Goal: Task Accomplishment & Management: Complete application form

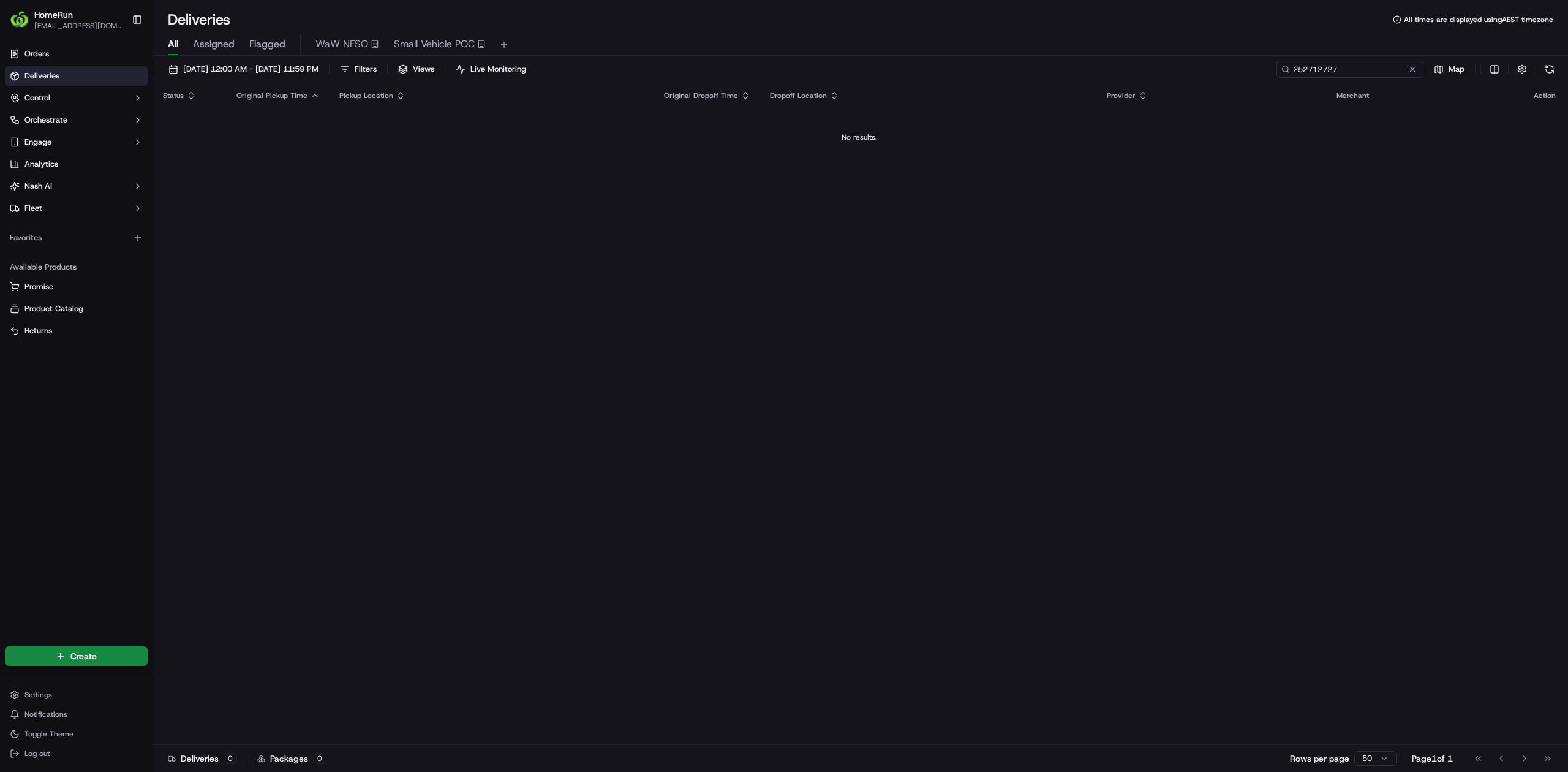
click at [1333, 67] on input "252712727" at bounding box center [1350, 69] width 147 height 17
paste input "70071165"
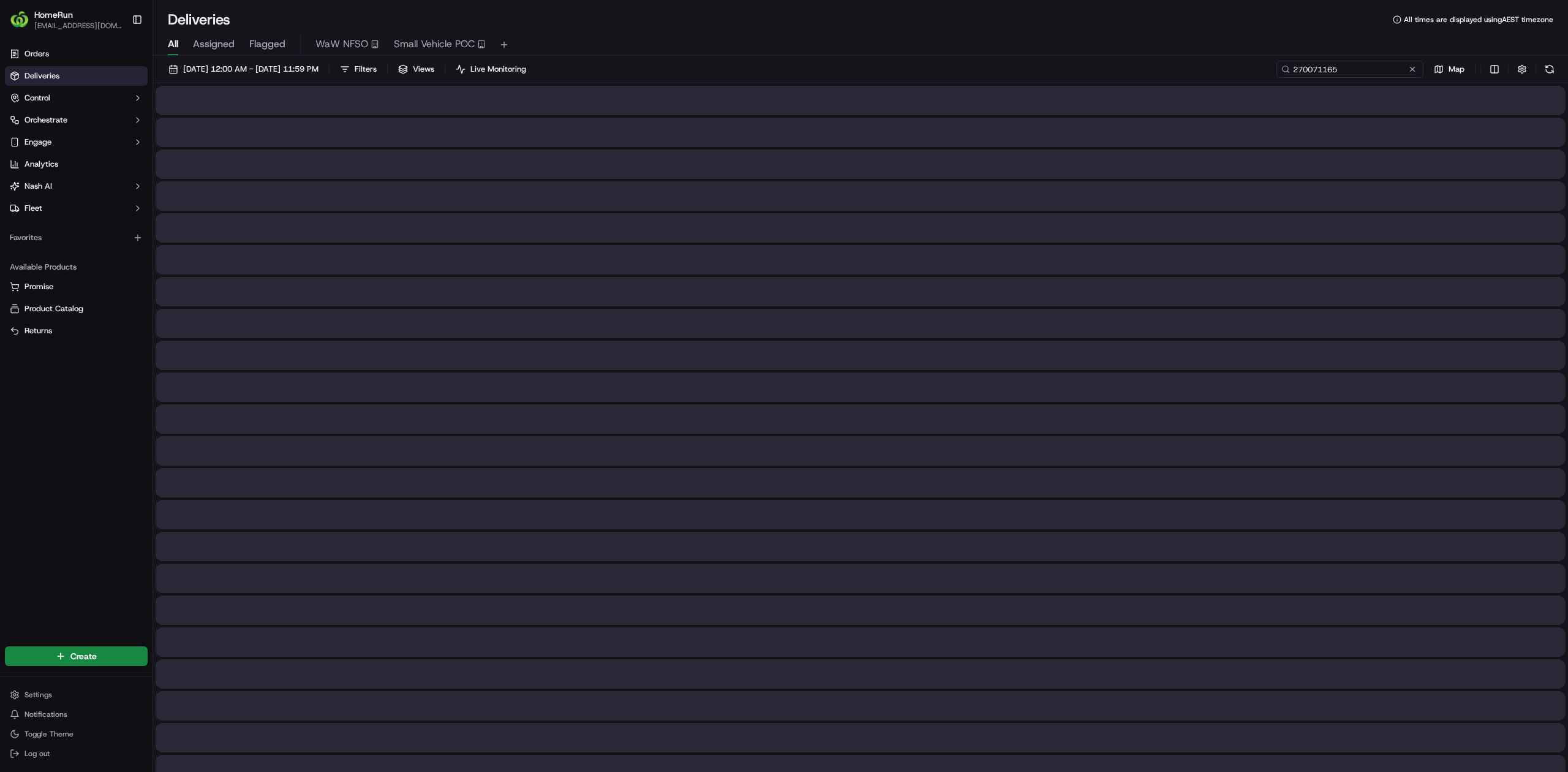
type input "270071165"
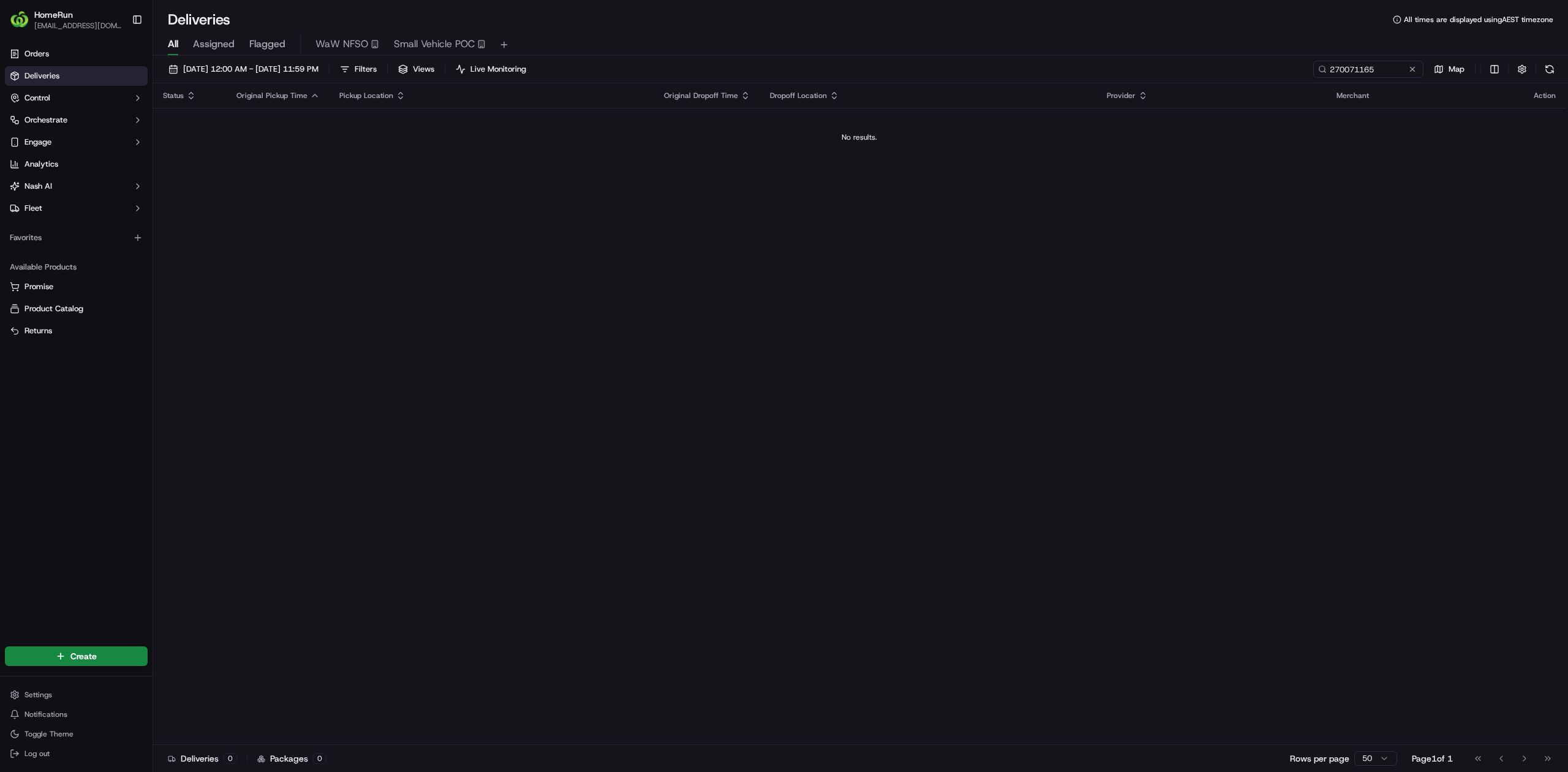
click at [335, 322] on div "Status Original Pickup Time Pickup Location Original Dropoff Time Dropoff Locat…" at bounding box center [860, 414] width 1413 height 662
click at [76, 649] on html "HomeRun [EMAIL_ADDRESS][DOMAIN_NAME] Toggle Sidebar Orders Deliveries Control O…" at bounding box center [784, 386] width 1568 height 772
click at [234, 675] on link "Delivery" at bounding box center [221, 678] width 137 height 22
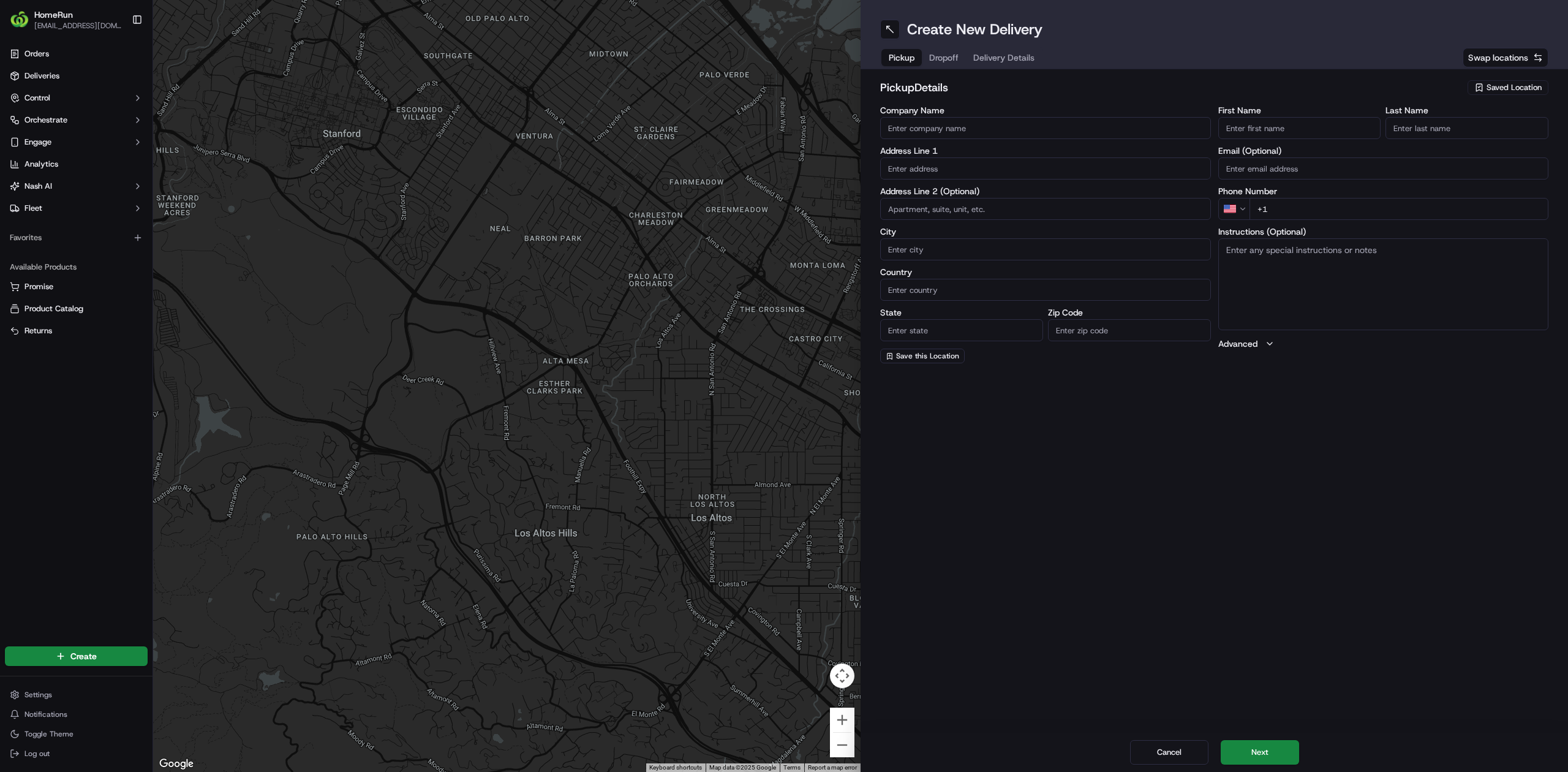
click at [1517, 83] on span "Saved Location" at bounding box center [1514, 87] width 55 height 11
type input "abbot"
click at [1441, 126] on div "Woolworths Abbotsford (3195)" at bounding box center [1480, 133] width 175 height 18
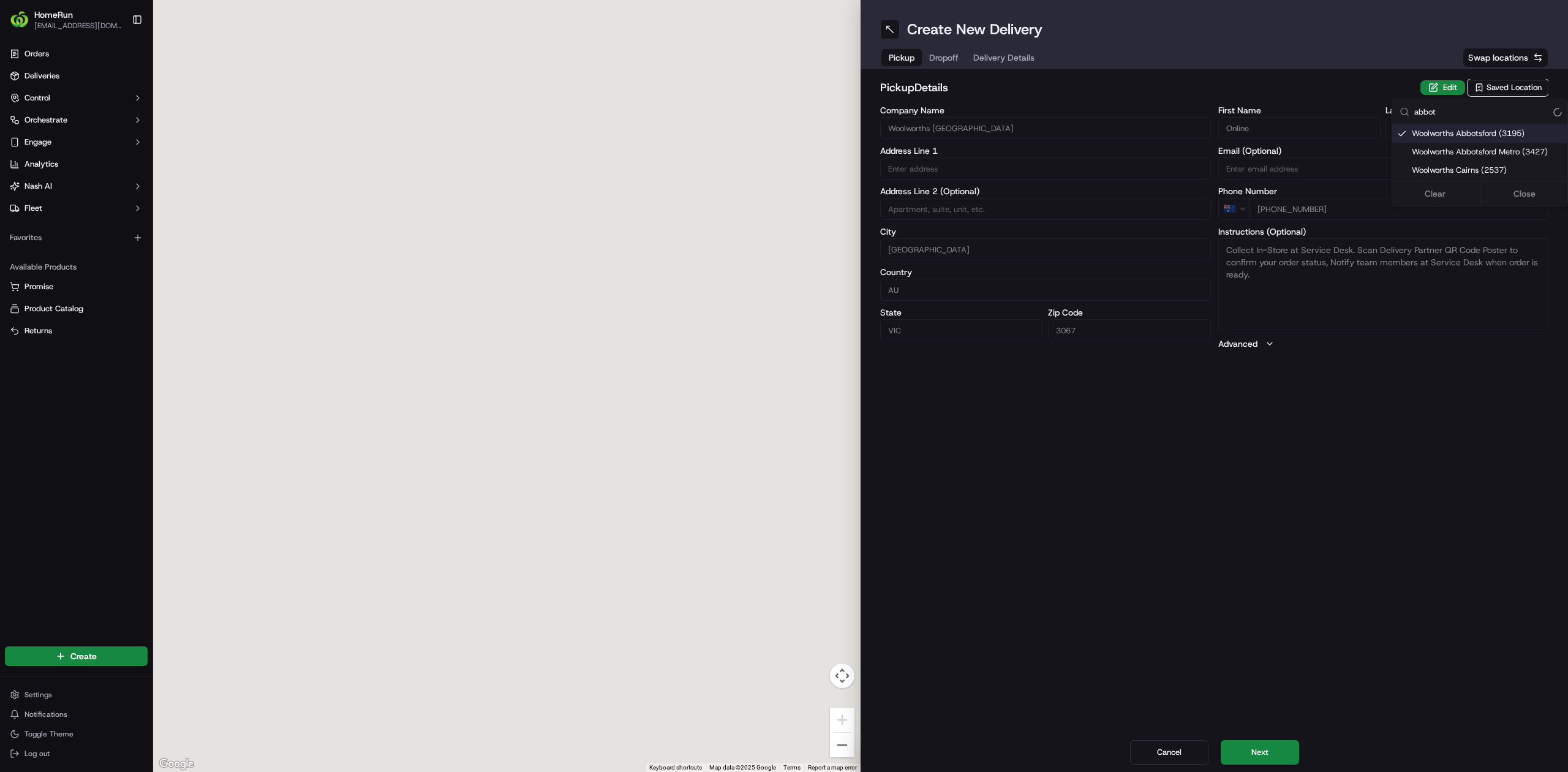
type input "Woolworths [GEOGRAPHIC_DATA]"
type input "[STREET_ADDRESS]"
type input "[GEOGRAPHIC_DATA]"
type input "AU"
type input "VIC"
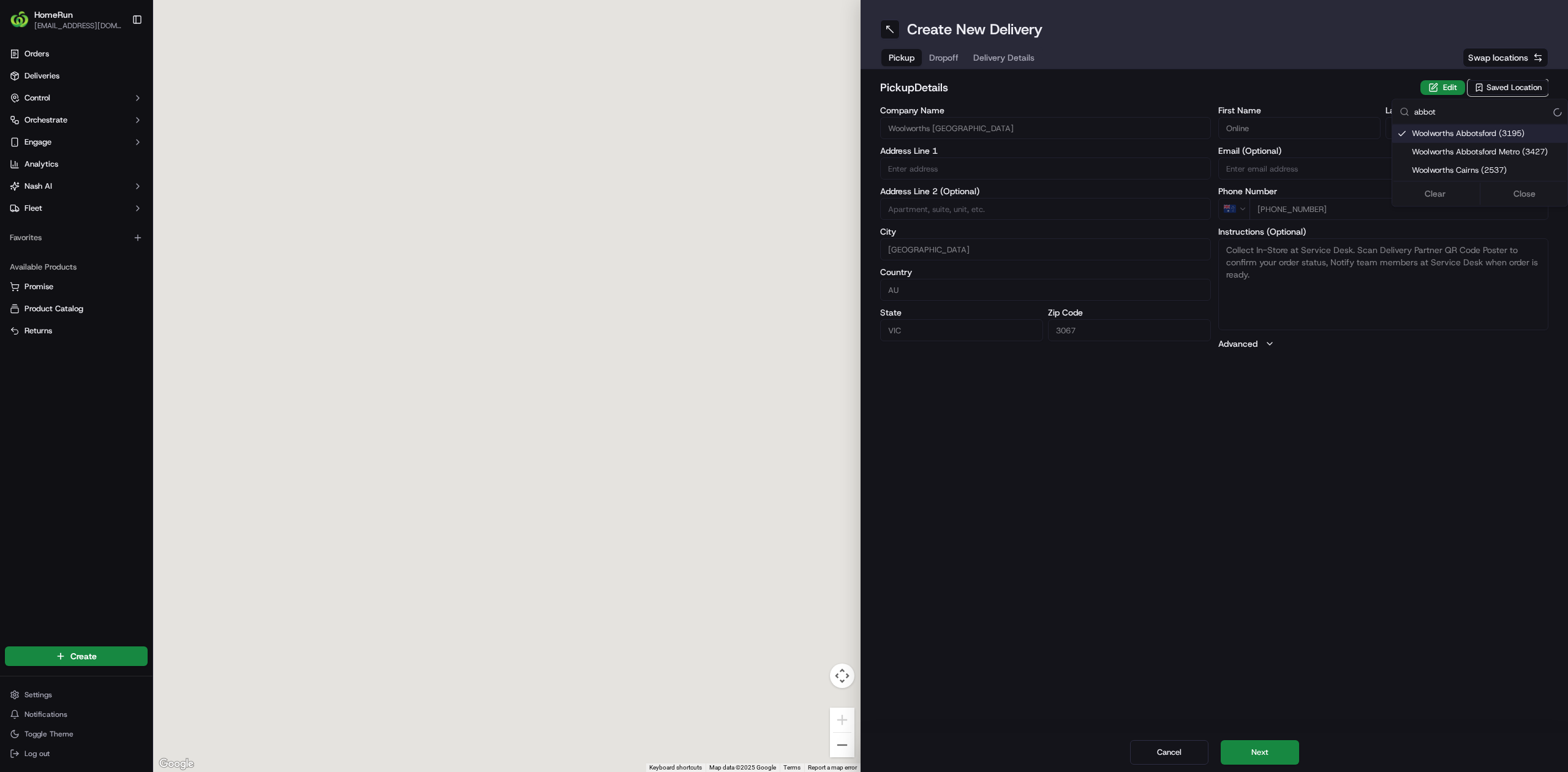
type input "3067"
type input "Online"
type input "Team"
type input "[PHONE_NUMBER]"
type textarea "Collect In-Store at Service Desk. Scan Delivery Partner QR Code Poster to confi…"
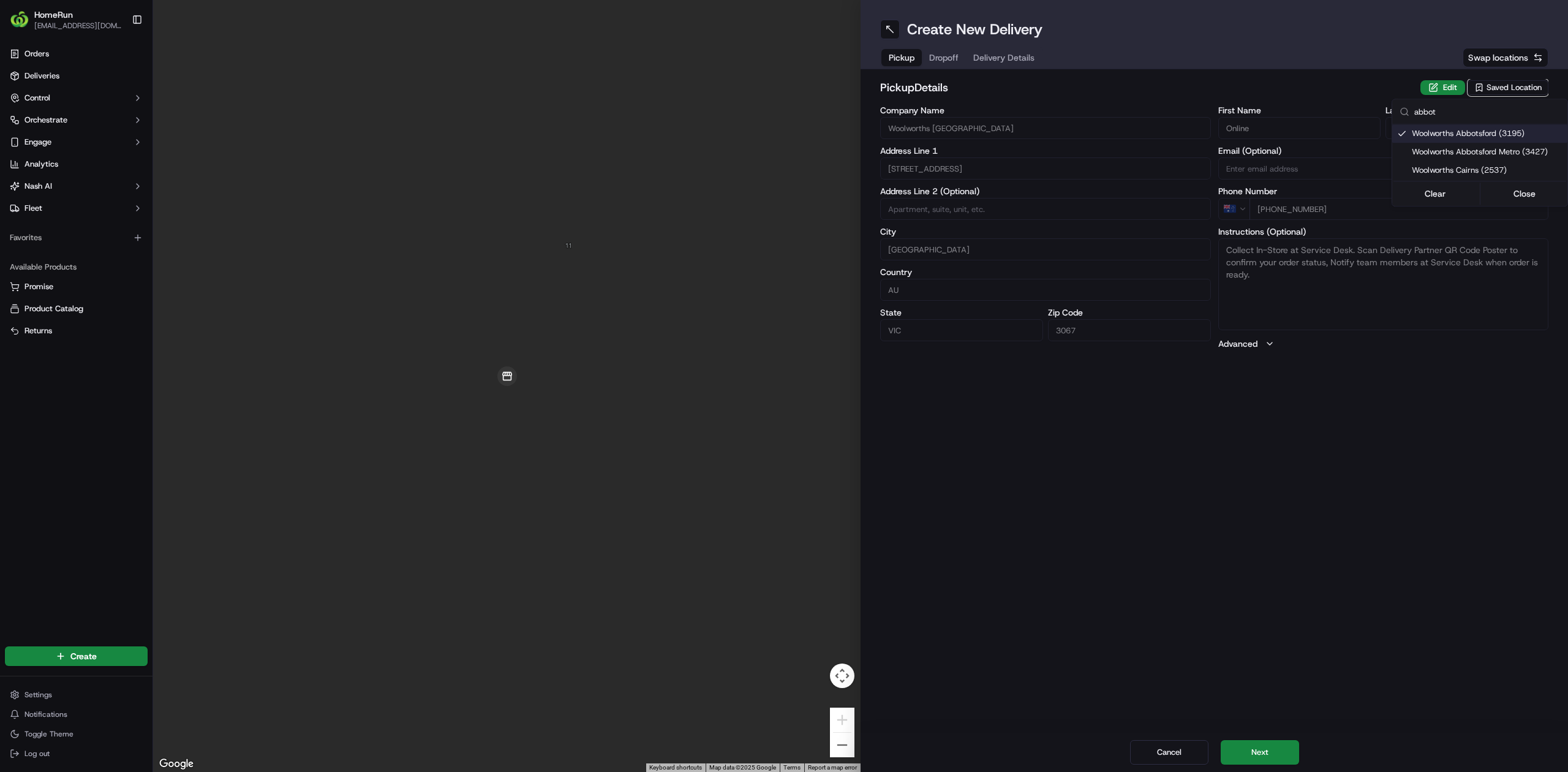
click at [1270, 743] on html "HomeRun [EMAIL_ADDRESS][DOMAIN_NAME] Toggle Sidebar Orders Deliveries Control O…" at bounding box center [784, 386] width 1568 height 772
click at [1261, 750] on button "Next" at bounding box center [1259, 752] width 78 height 25
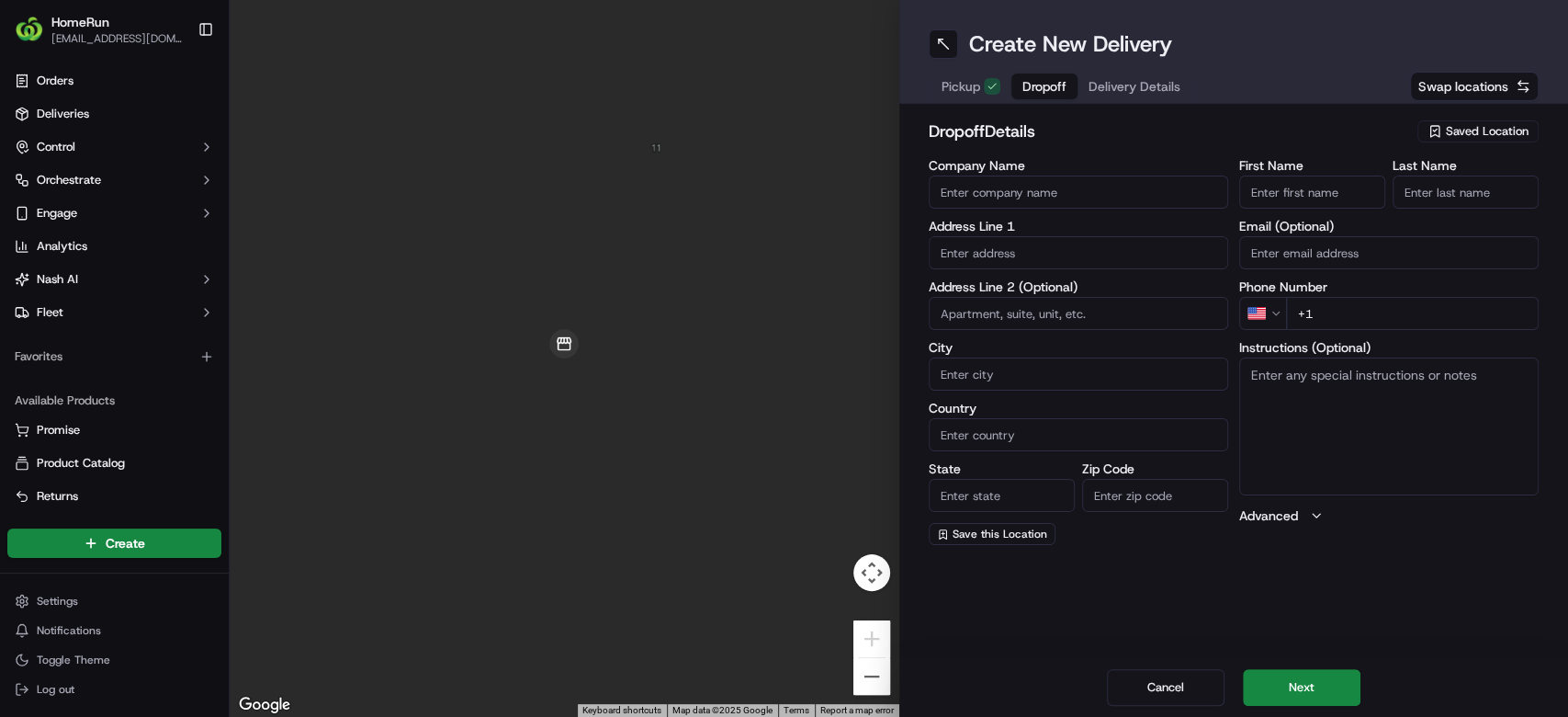
click at [1258, 200] on input "First Name" at bounding box center [1311, 192] width 146 height 33
paste input "[PERSON_NAME]"
click at [1297, 193] on input "[PERSON_NAME]" at bounding box center [1311, 192] width 146 height 33
type input "[PERSON_NAME]"
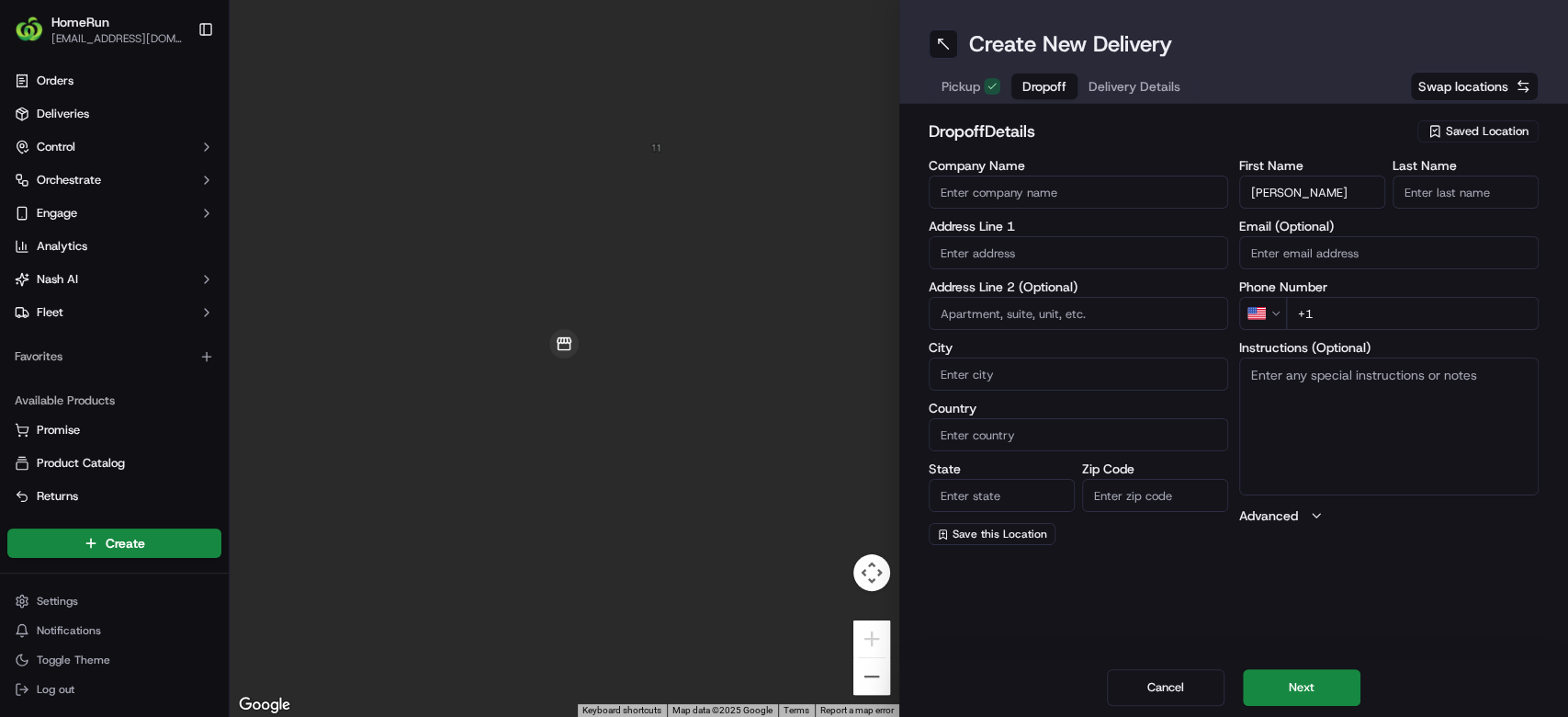
click at [1460, 184] on input "Last Name" at bounding box center [1465, 192] width 146 height 33
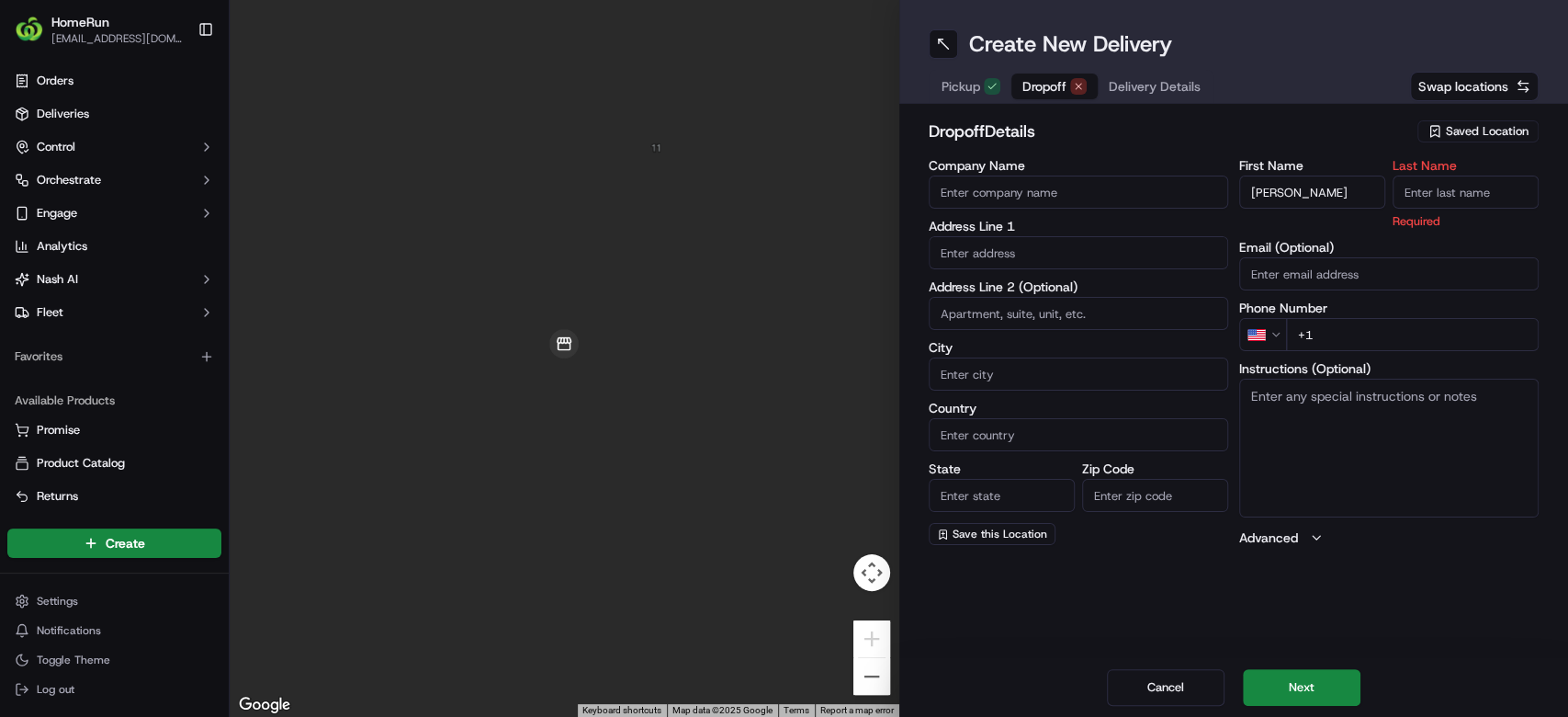
paste input "[PERSON_NAME]"
type input "[PERSON_NAME]"
click at [1321, 145] on div "dropoff Details Saved Location" at bounding box center [1234, 135] width 611 height 33
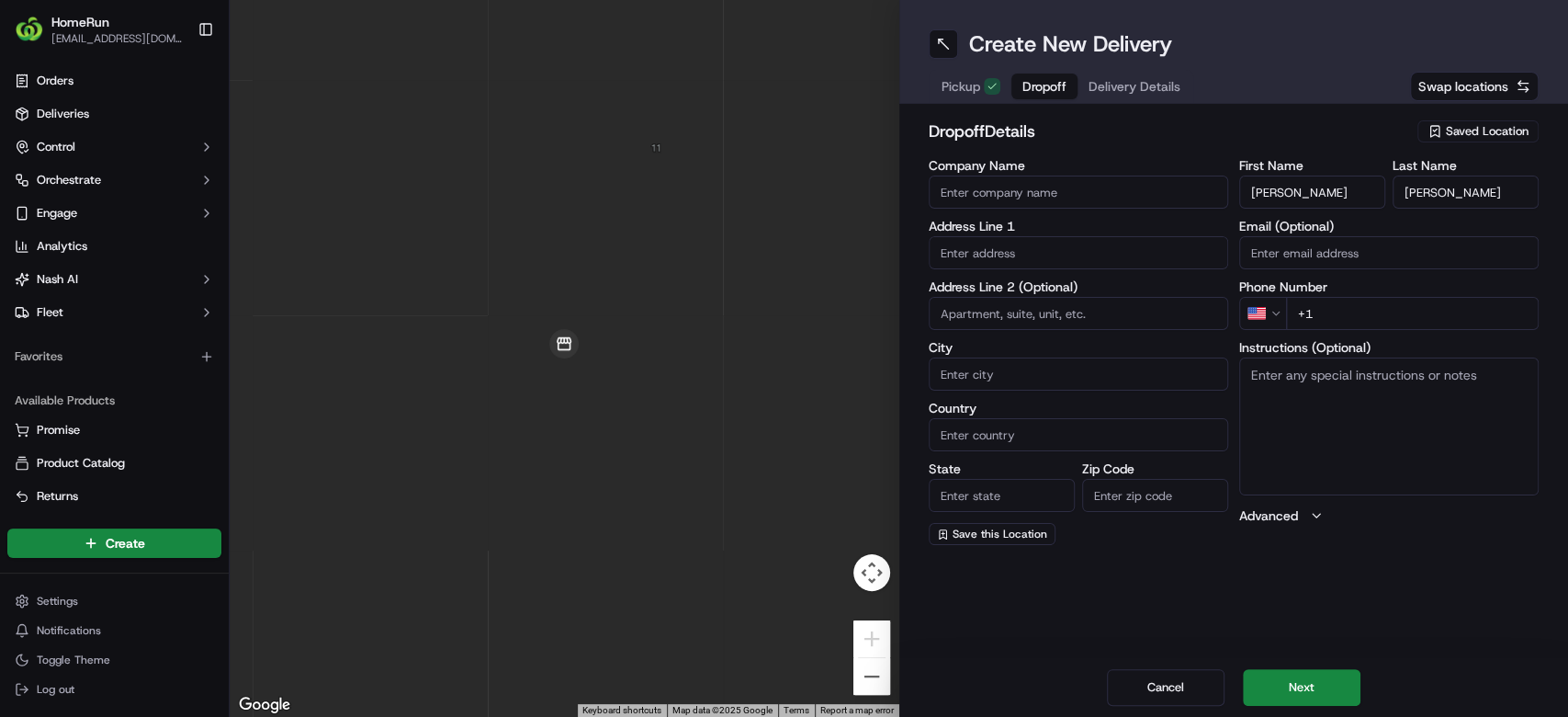
click at [1269, 320] on html "HomeRun [EMAIL_ADDRESS][DOMAIN_NAME] Toggle Sidebar Orders Deliveries Control O…" at bounding box center [784, 358] width 1568 height 717
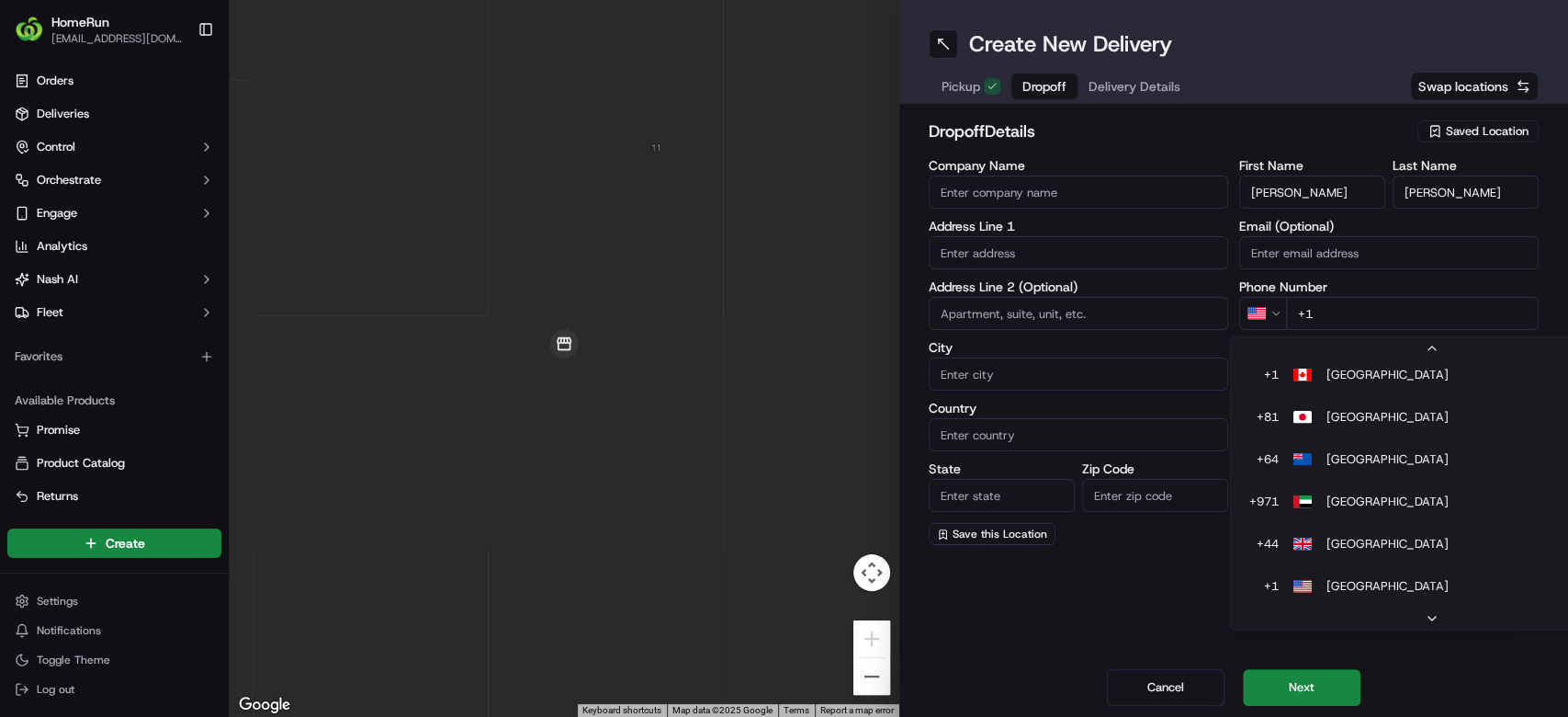
scroll to position [37, 0]
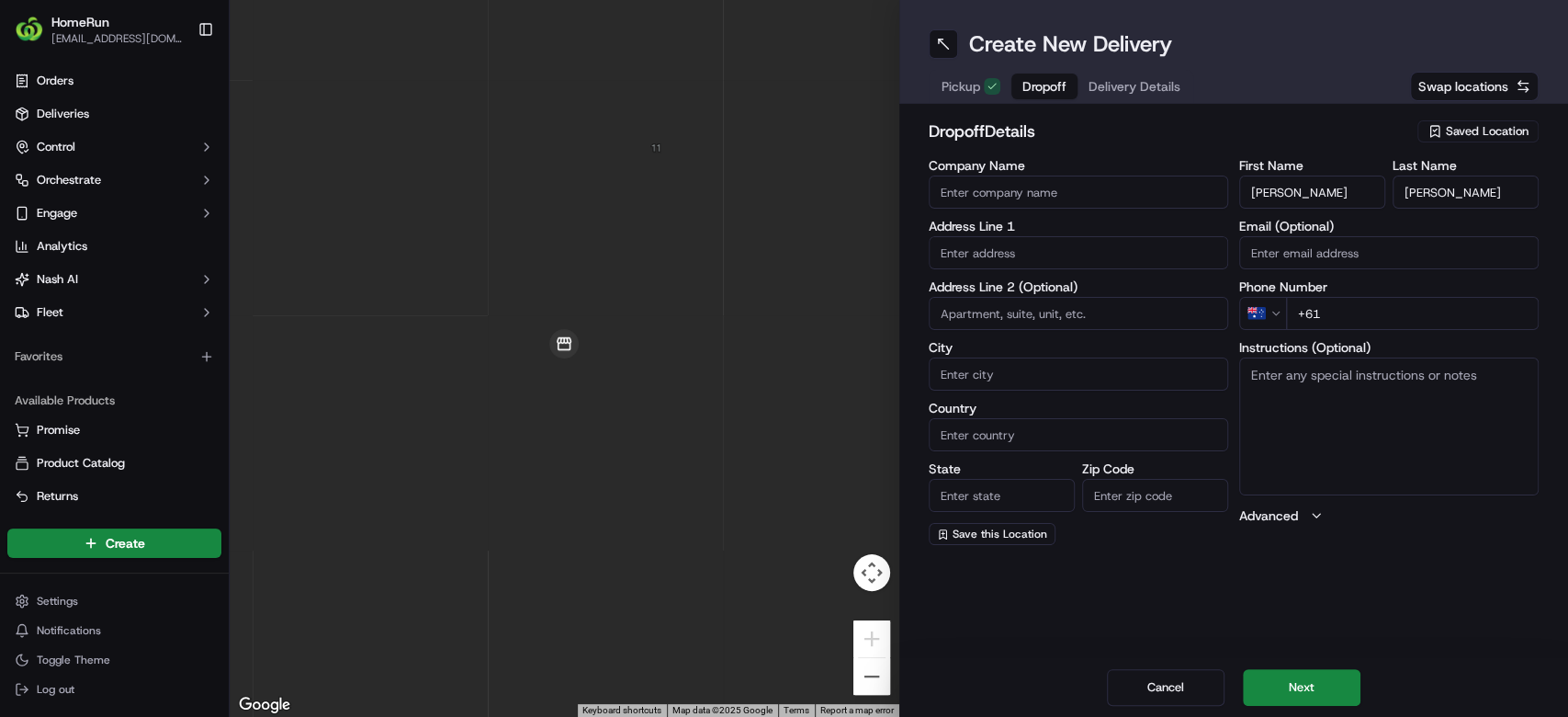
click at [1348, 312] on input "+61" at bounding box center [1412, 313] width 253 height 33
paste input "0450 602 220"
type input "[PHONE_NUMBER]"
click at [1059, 232] on label "Address Line 1" at bounding box center [1078, 225] width 300 height 12
click at [1044, 262] on input "text" at bounding box center [1078, 252] width 300 height 33
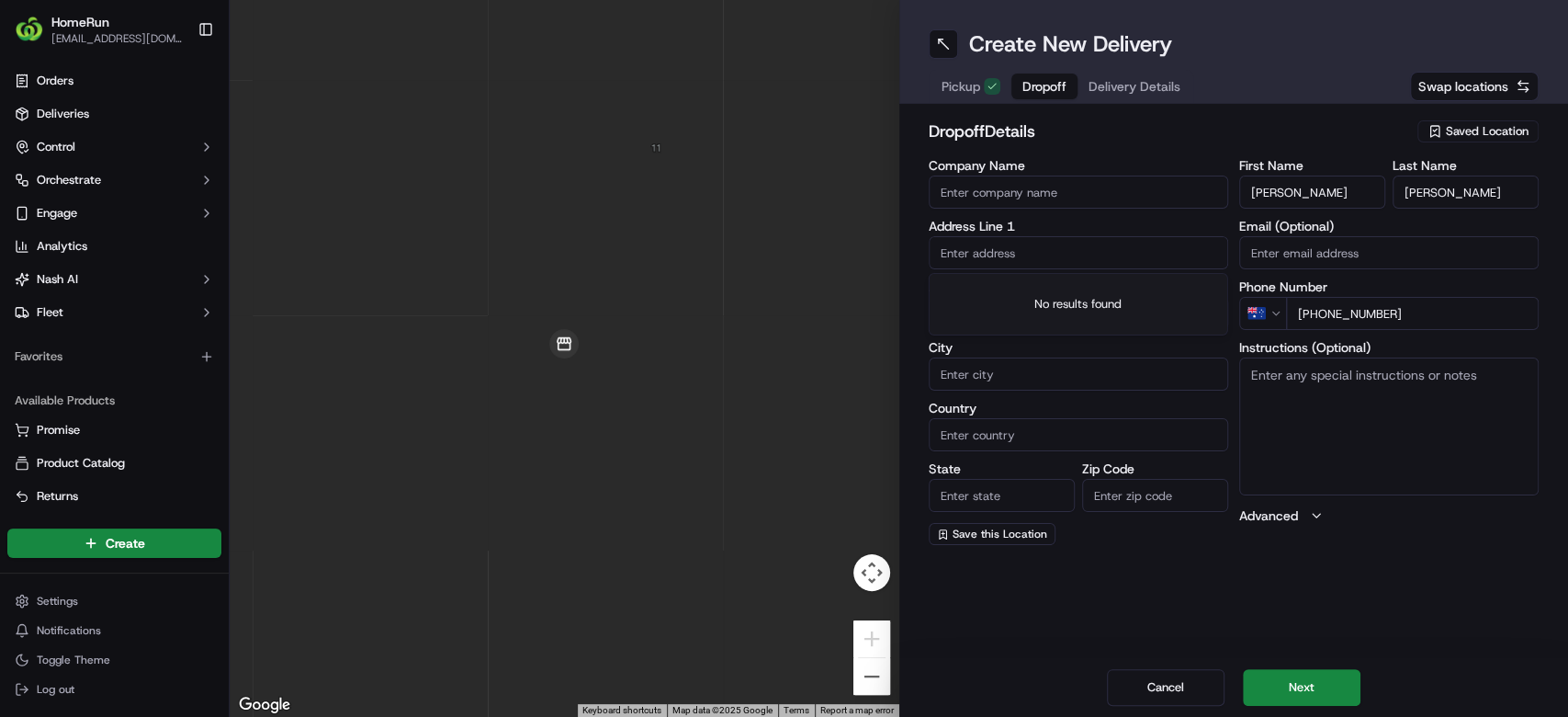
paste input "[STREET_ADDRESS][PERSON_NAME]"
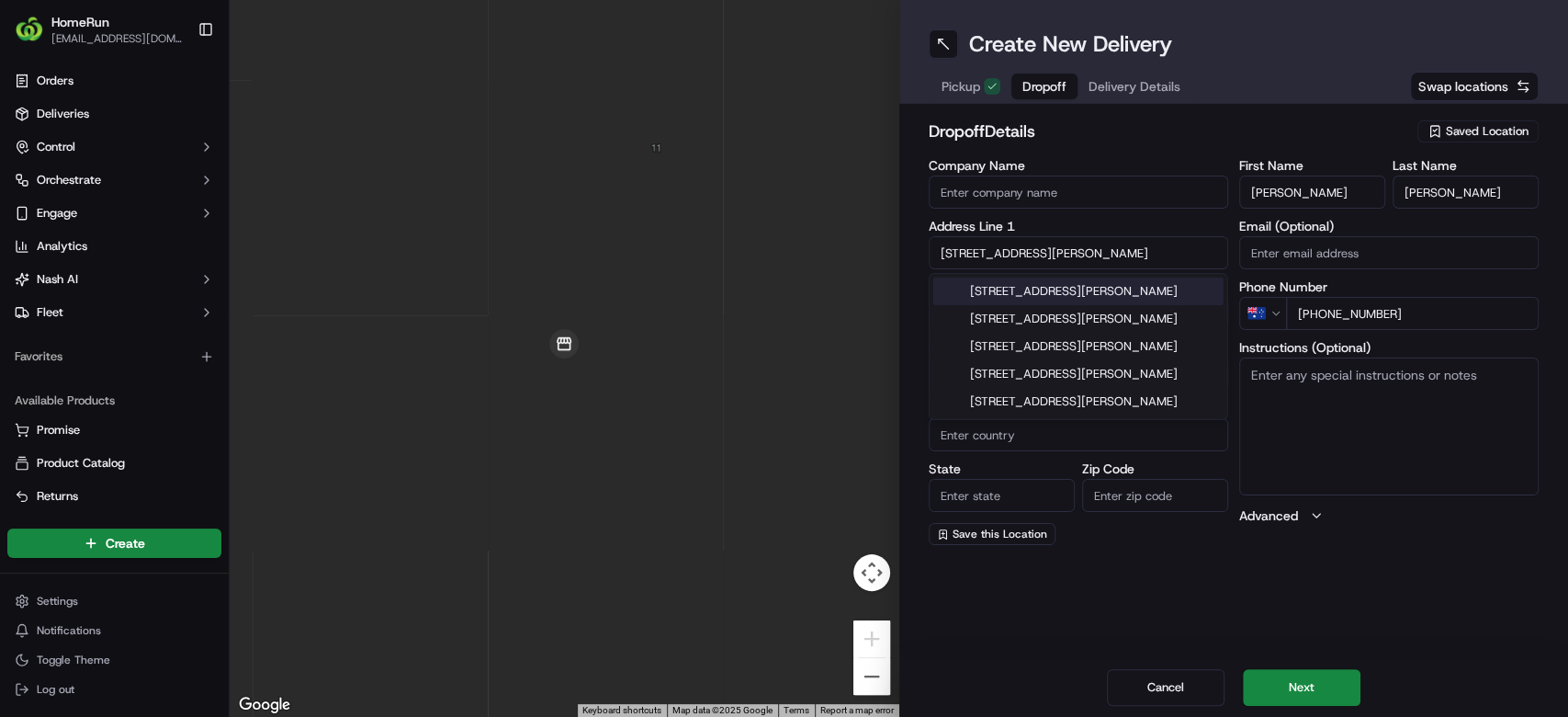
click at [1154, 285] on div "[STREET_ADDRESS][PERSON_NAME]" at bounding box center [1078, 291] width 290 height 28
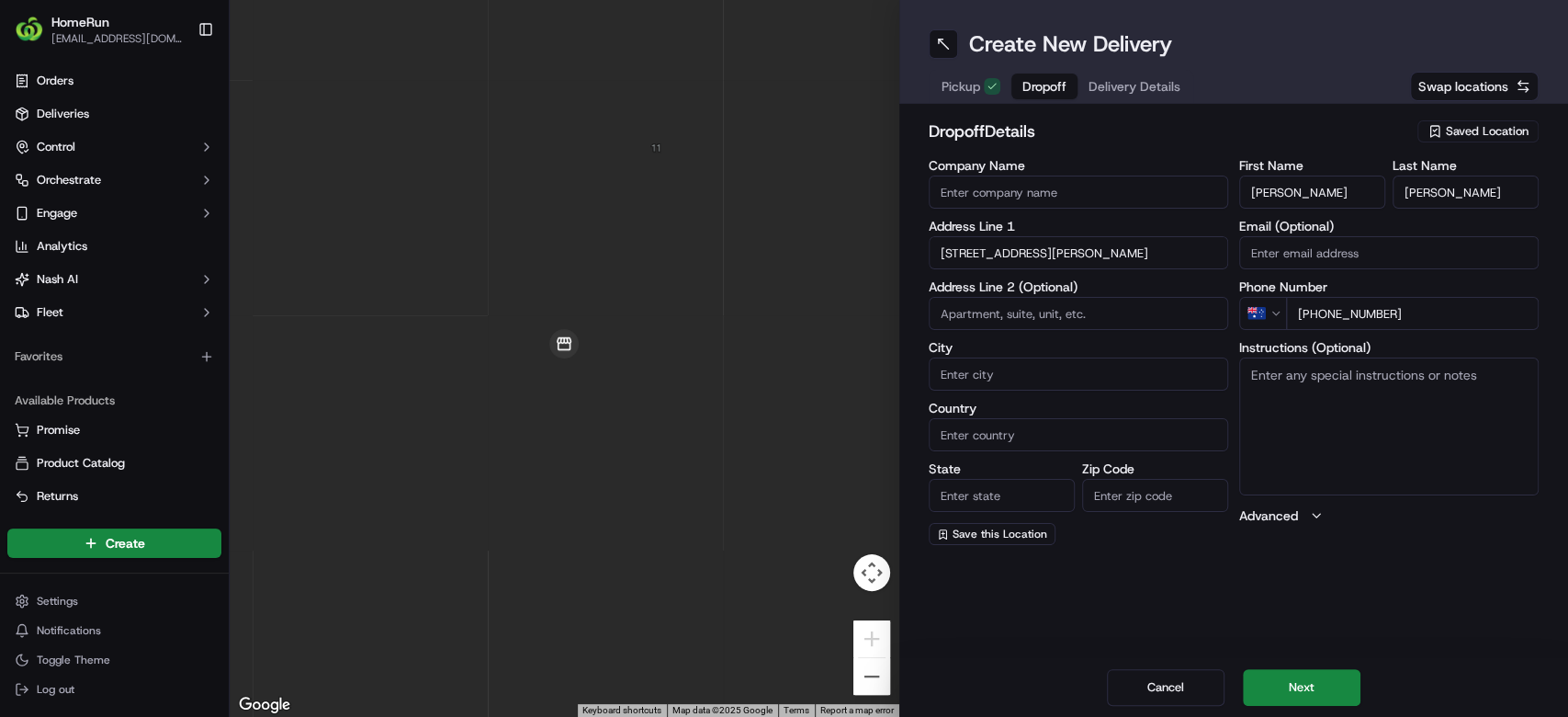
type input "[STREET_ADDRESS][PERSON_NAME]"
type input "[GEOGRAPHIC_DATA]"
type input "VIC"
type input "3067"
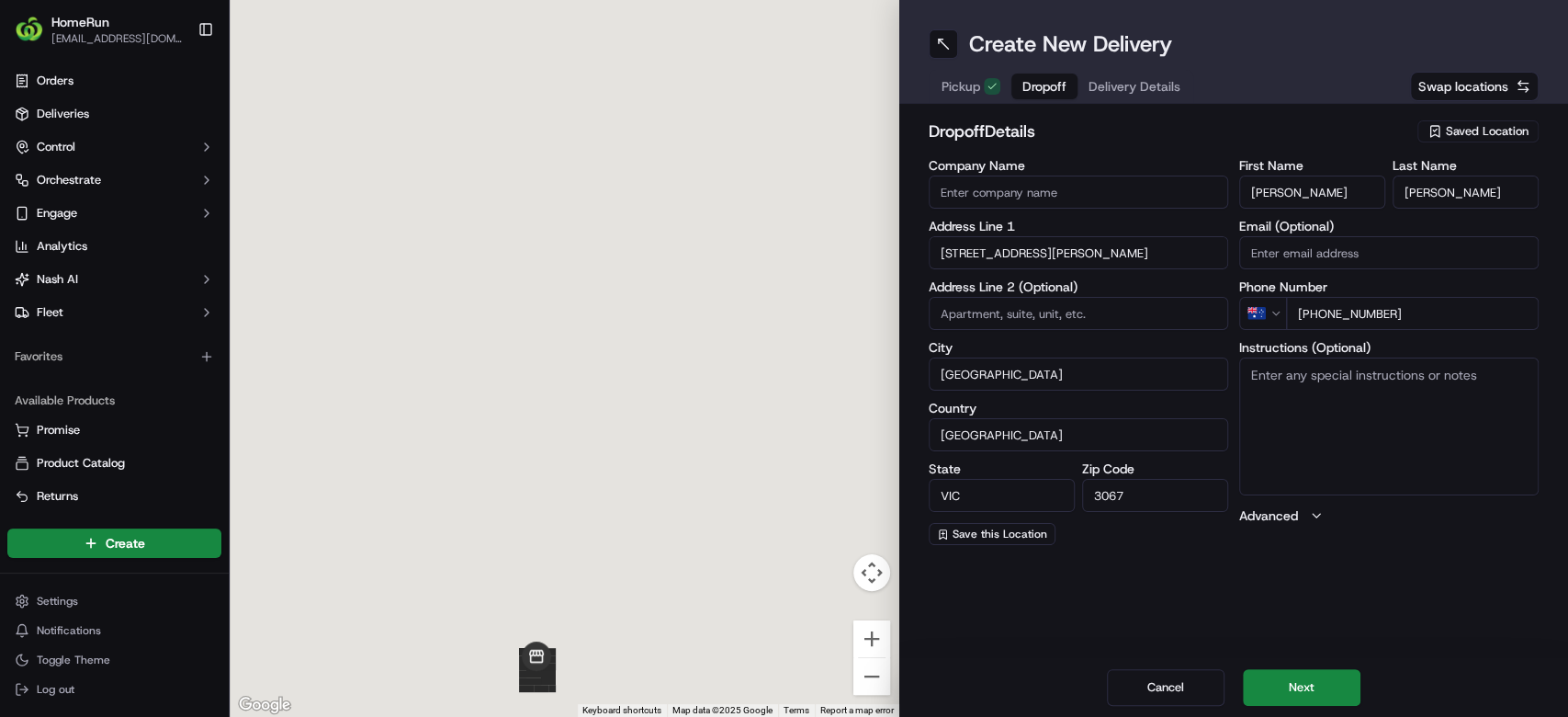
type input "[STREET_ADDRESS][PERSON_NAME]"
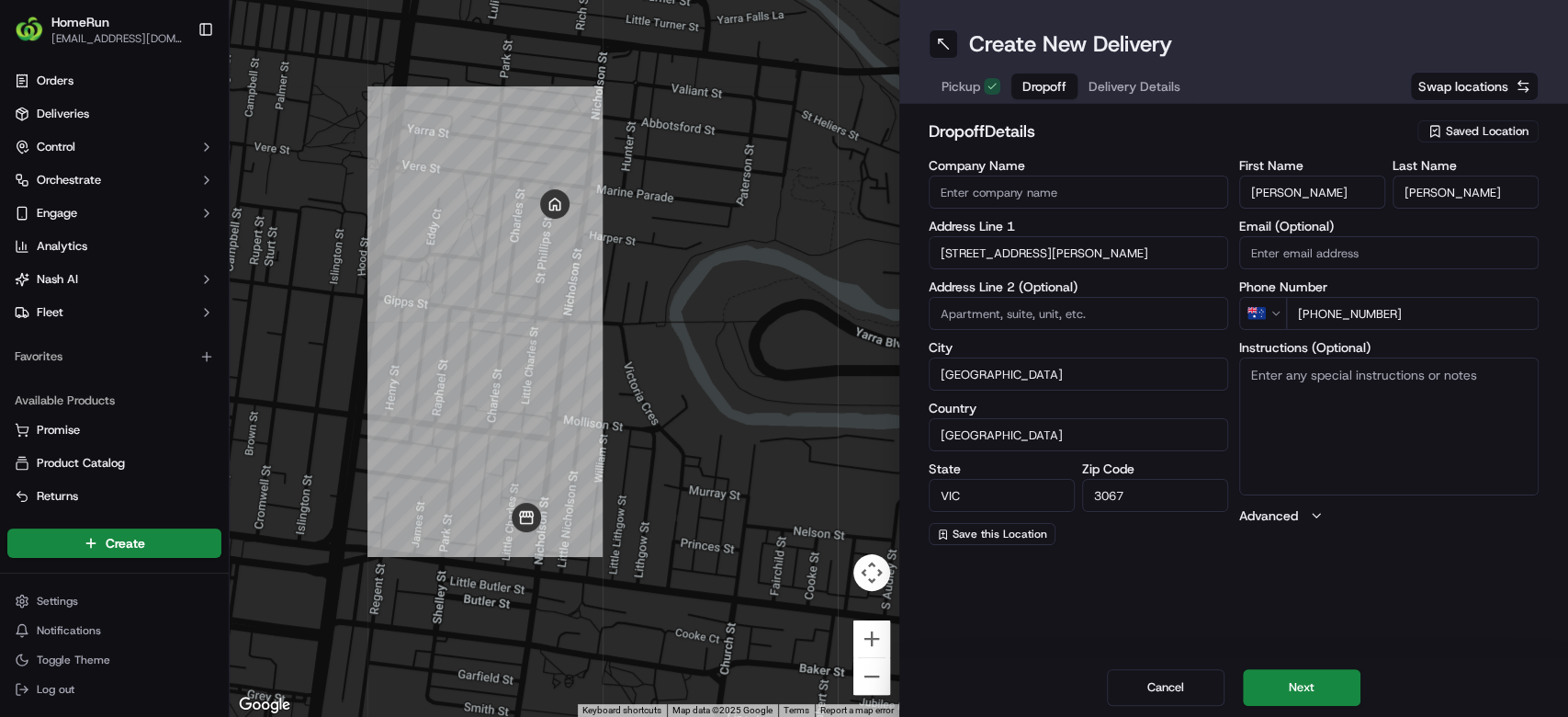
click at [1370, 422] on textarea "Instructions (Optional)" at bounding box center [1389, 426] width 300 height 137
paste textarea "CAN LEAVE UNATTENDED DA: 7767451-270071165 Knock quietly"
click at [1243, 392] on textarea "CAN LEAVE UNATTENDED DA: 7767451-270071165 Knock quietly" at bounding box center [1389, 426] width 300 height 137
type textarea "CAN LEAVE UNATTENDED DA: 7767451-270071165 Knock quietly"
click at [1414, 568] on div "Create New Delivery Pickup Dropoff Delivery Details Swap locations dropoff Deta…" at bounding box center [1234, 358] width 670 height 717
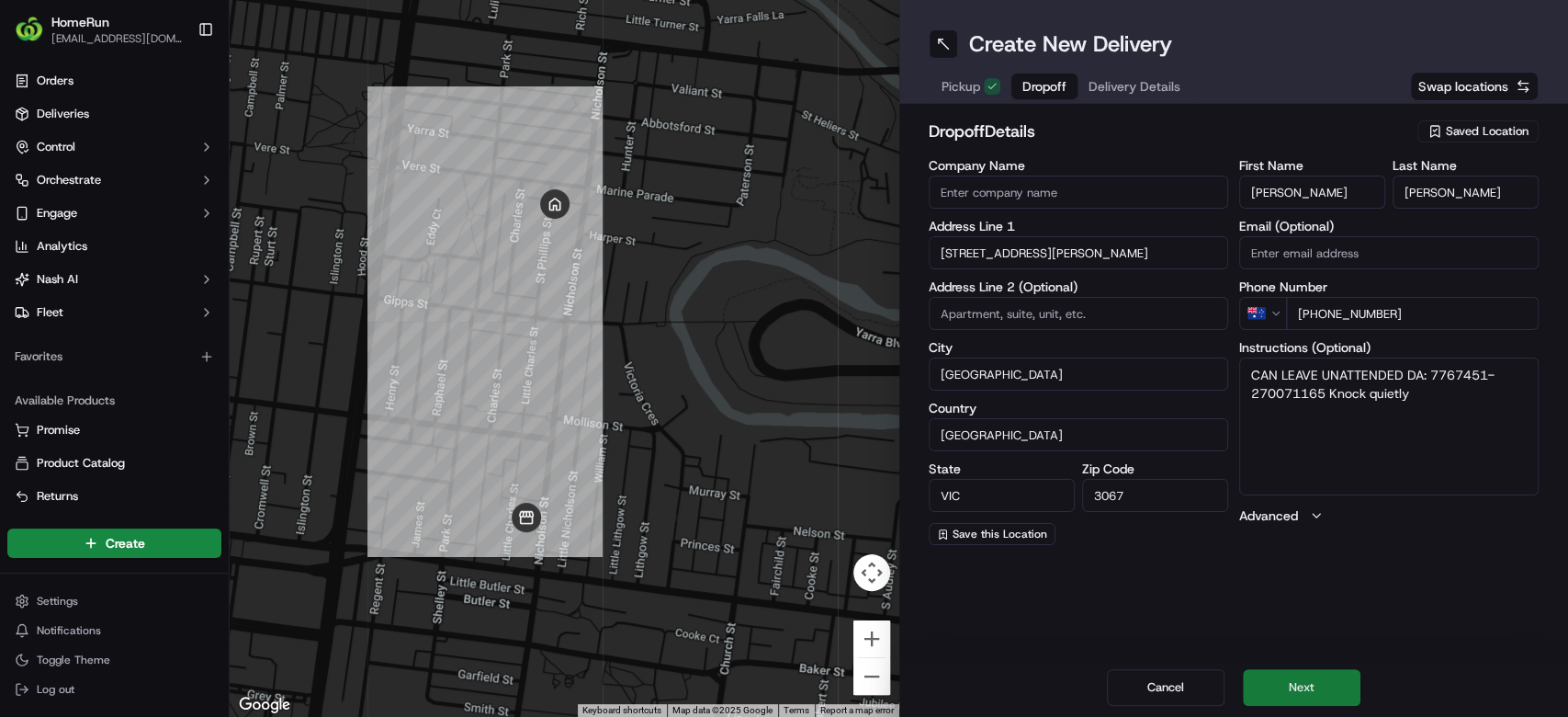
click at [1287, 682] on button "Next" at bounding box center [1301, 687] width 117 height 37
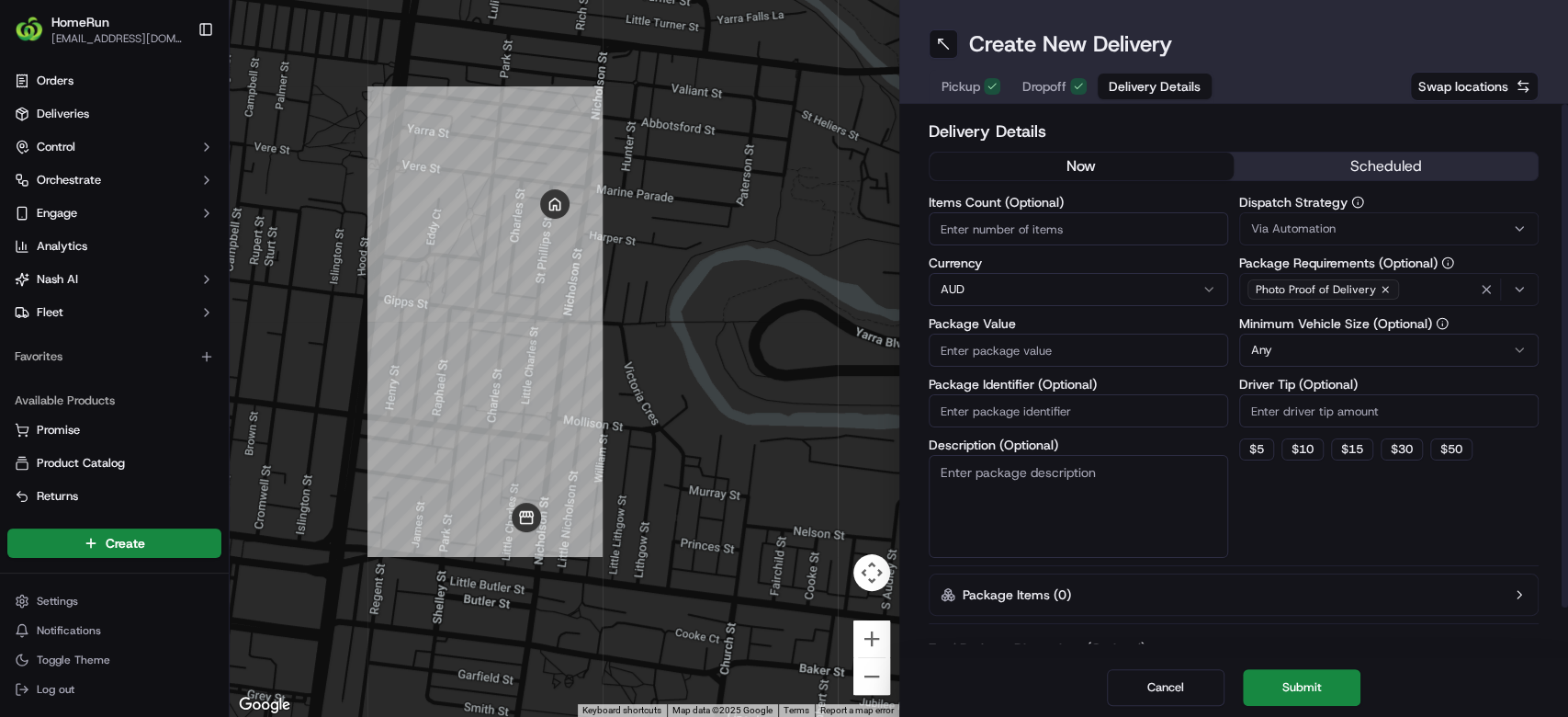
click at [1077, 168] on button "now" at bounding box center [1081, 166] width 304 height 28
click at [1078, 165] on button "now" at bounding box center [1081, 166] width 304 height 28
click at [1014, 219] on input "Items Count (Optional)" at bounding box center [1078, 228] width 300 height 33
type input "9"
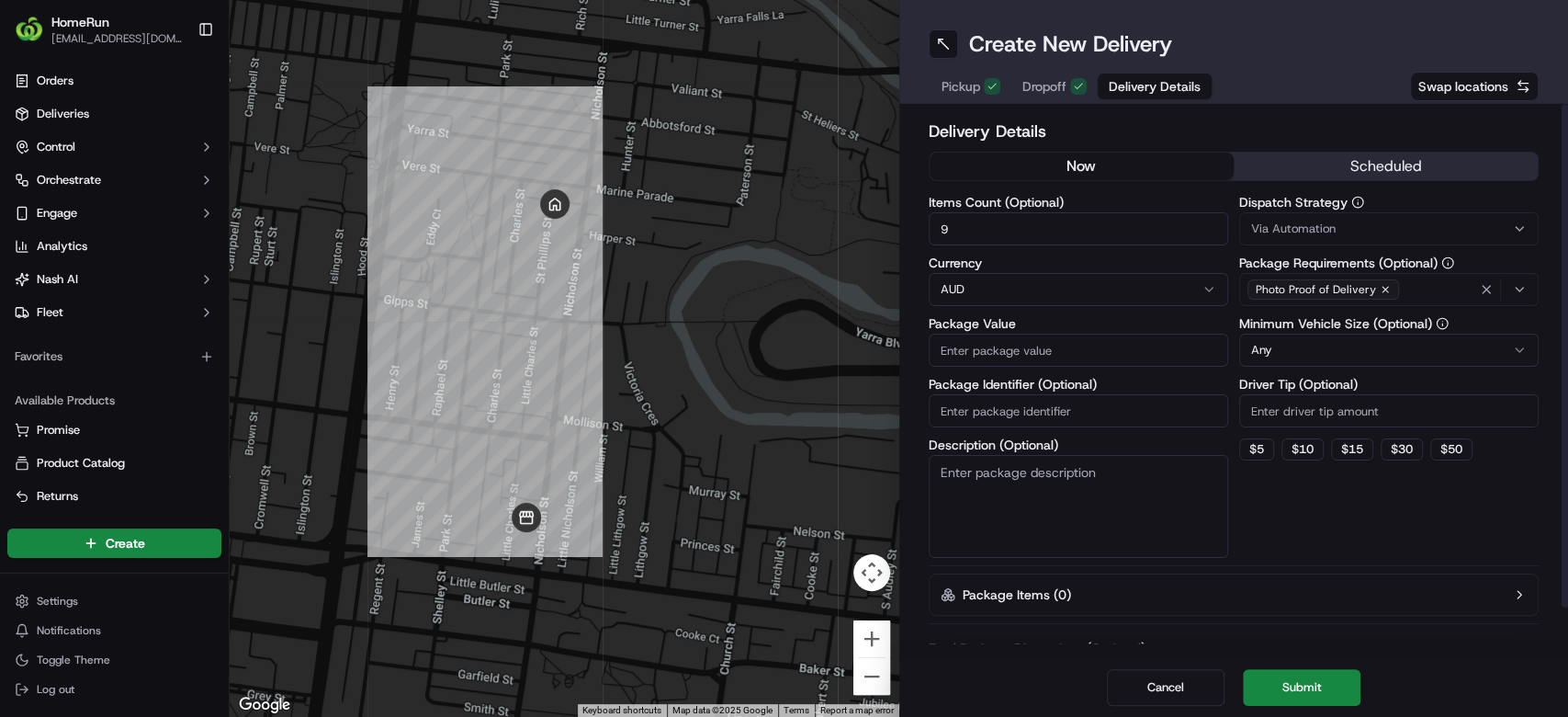
click at [1072, 342] on input "Package Value" at bounding box center [1078, 349] width 300 height 33
paste input "156.06"
type input "156.06"
click at [1019, 416] on input "Package Identifier (Optional)" at bounding box center [1078, 411] width 300 height 33
paste input "270071165"
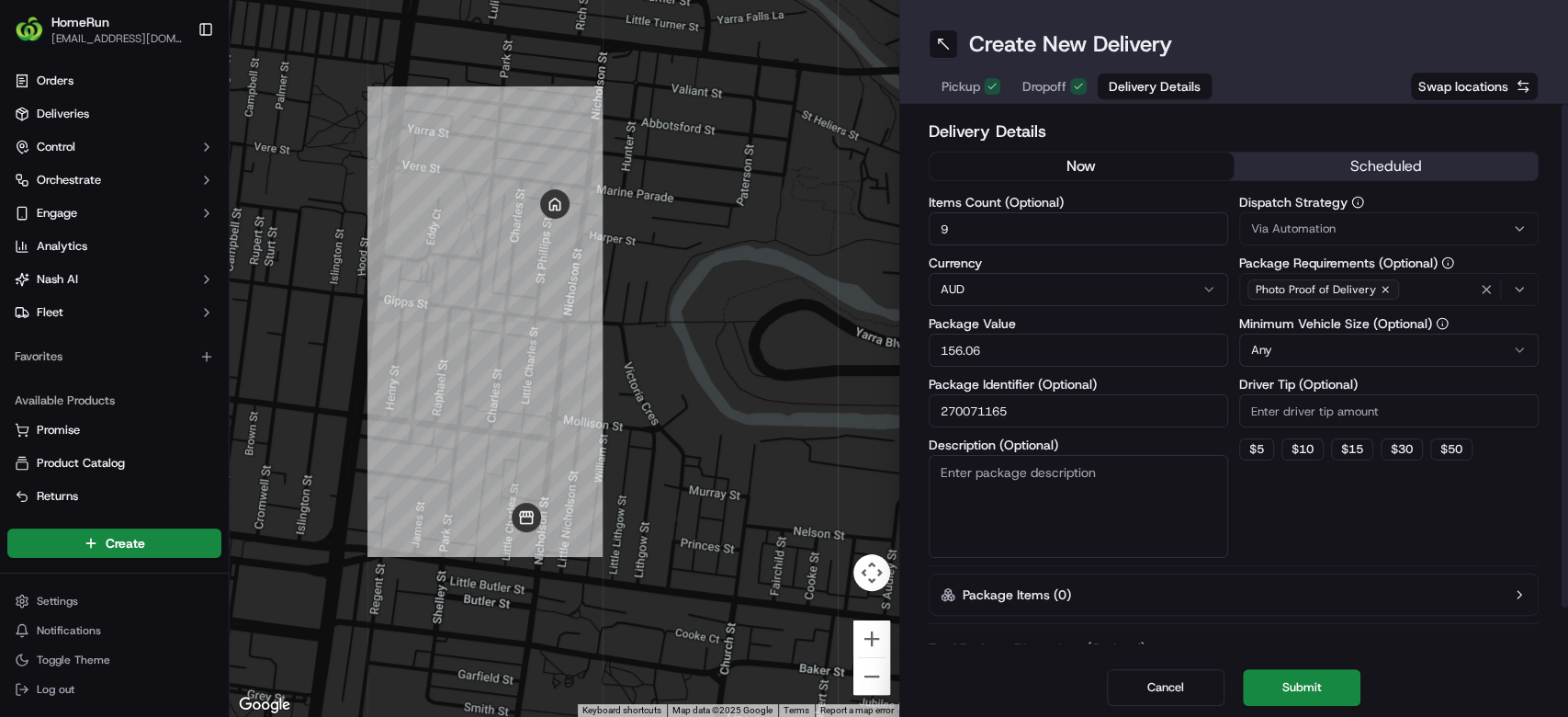
type input "270071165"
click at [994, 507] on textarea "Description (Optional)" at bounding box center [1078, 506] width 300 height 103
paste textarea "270071165"
type textarea "Grocery Bags Order # 270071165"
click at [1330, 524] on div "Dispatch Strategy Via Automation Package Requirements (Optional) Photo Proof of…" at bounding box center [1389, 376] width 300 height 362
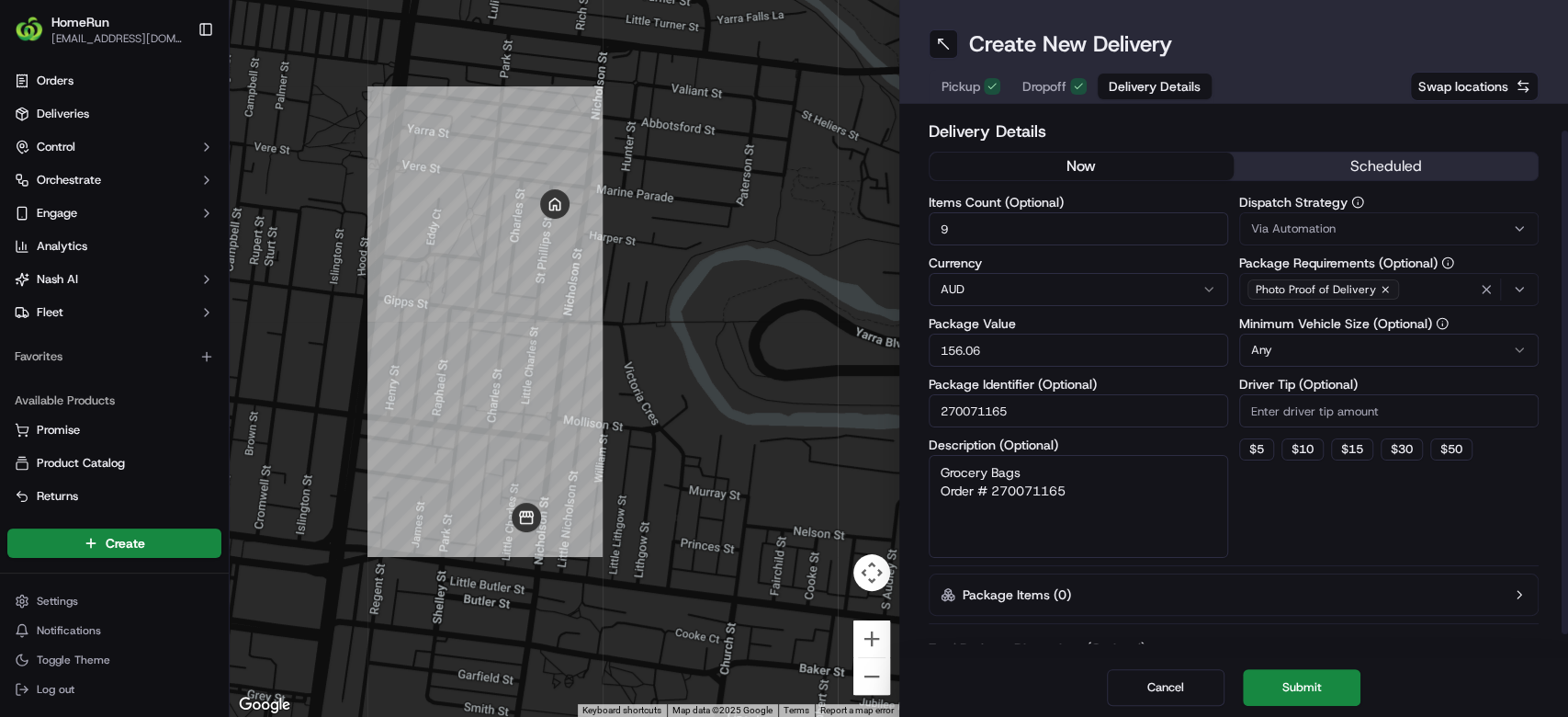
scroll to position [53, 0]
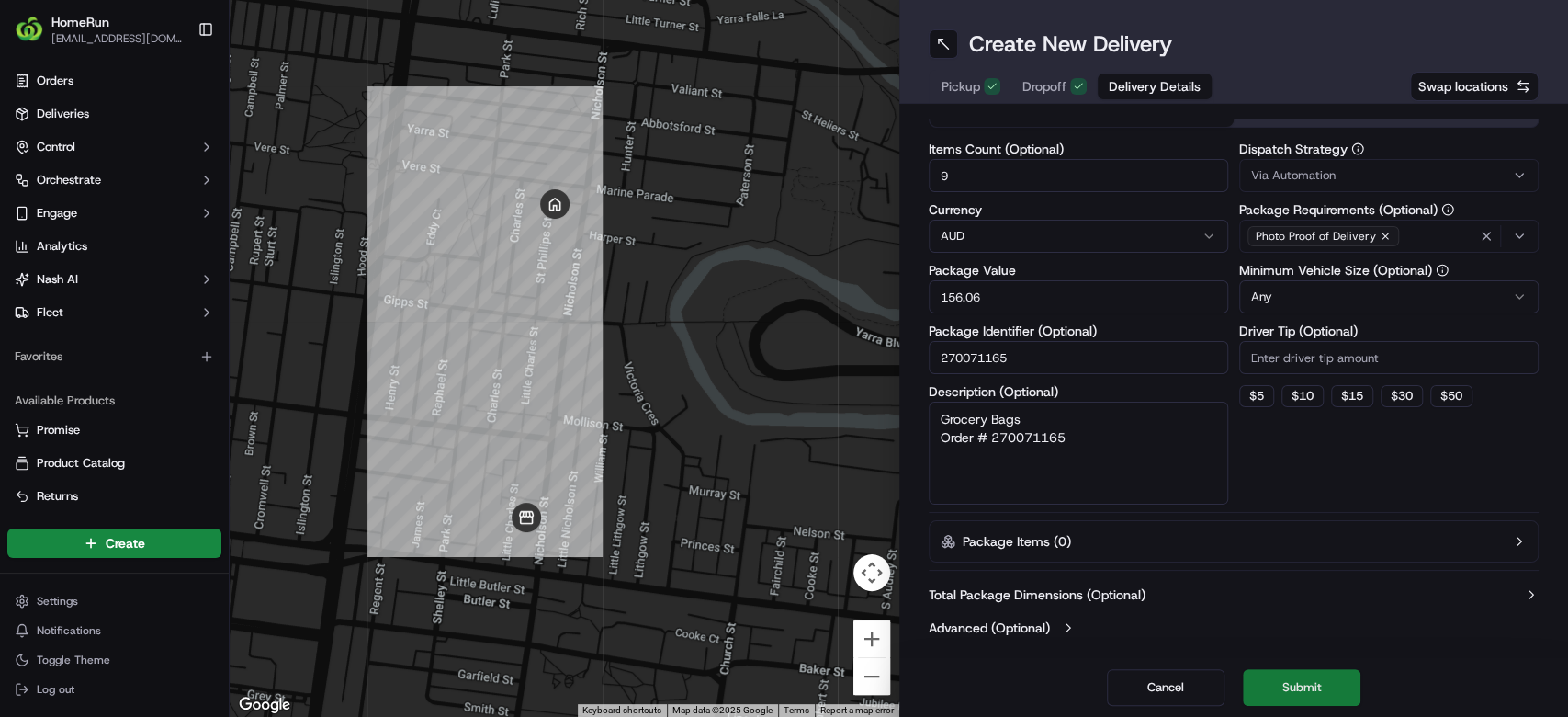
click at [1288, 673] on button "Submit" at bounding box center [1301, 687] width 117 height 37
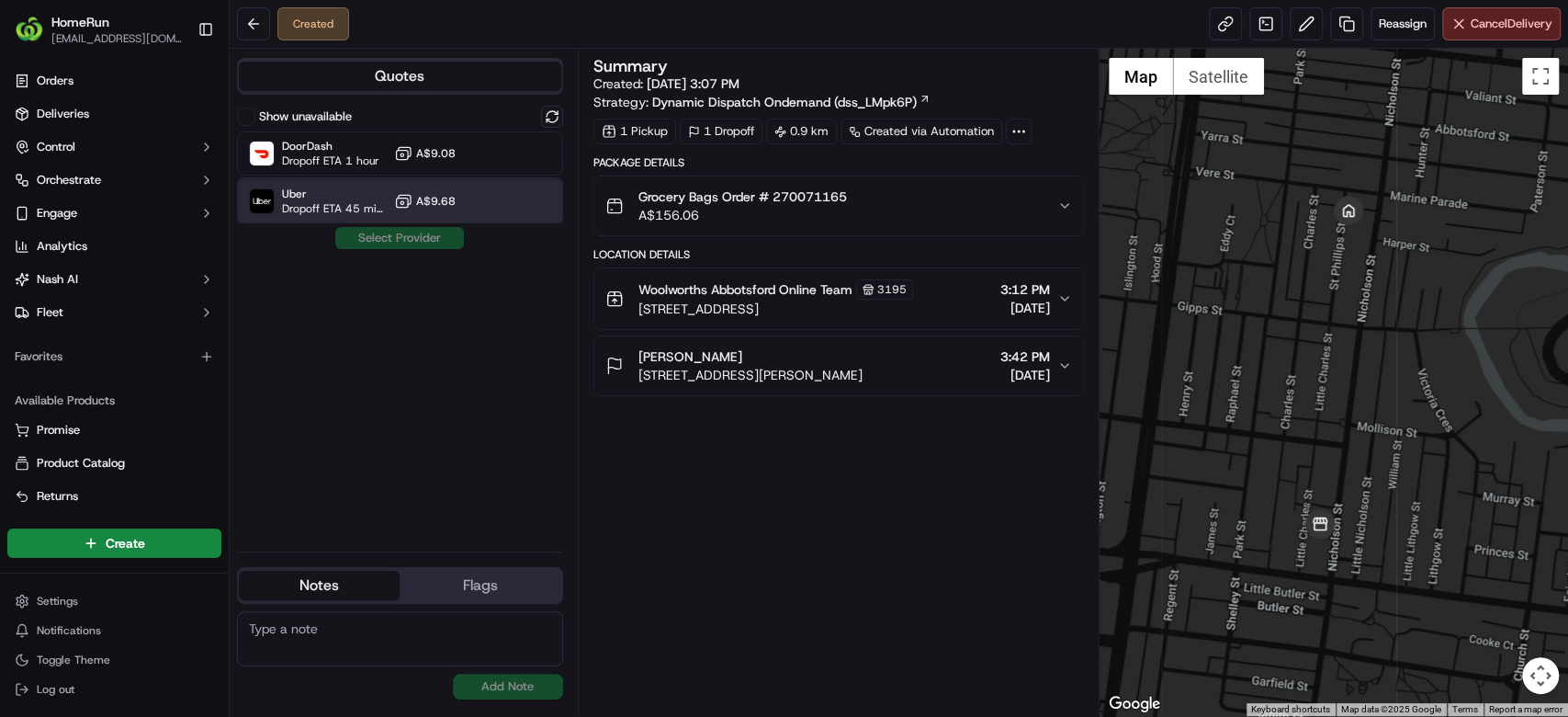
click at [324, 205] on span "Dropoff ETA 45 minutes" at bounding box center [334, 208] width 105 height 14
click at [361, 252] on div "Show unavailable DoorDash Dropoff ETA 1 hour A$9.08 Uber Dropoff ETA 45 minutes…" at bounding box center [400, 321] width 326 height 431
click at [385, 244] on button "Assign Provider" at bounding box center [399, 238] width 131 height 22
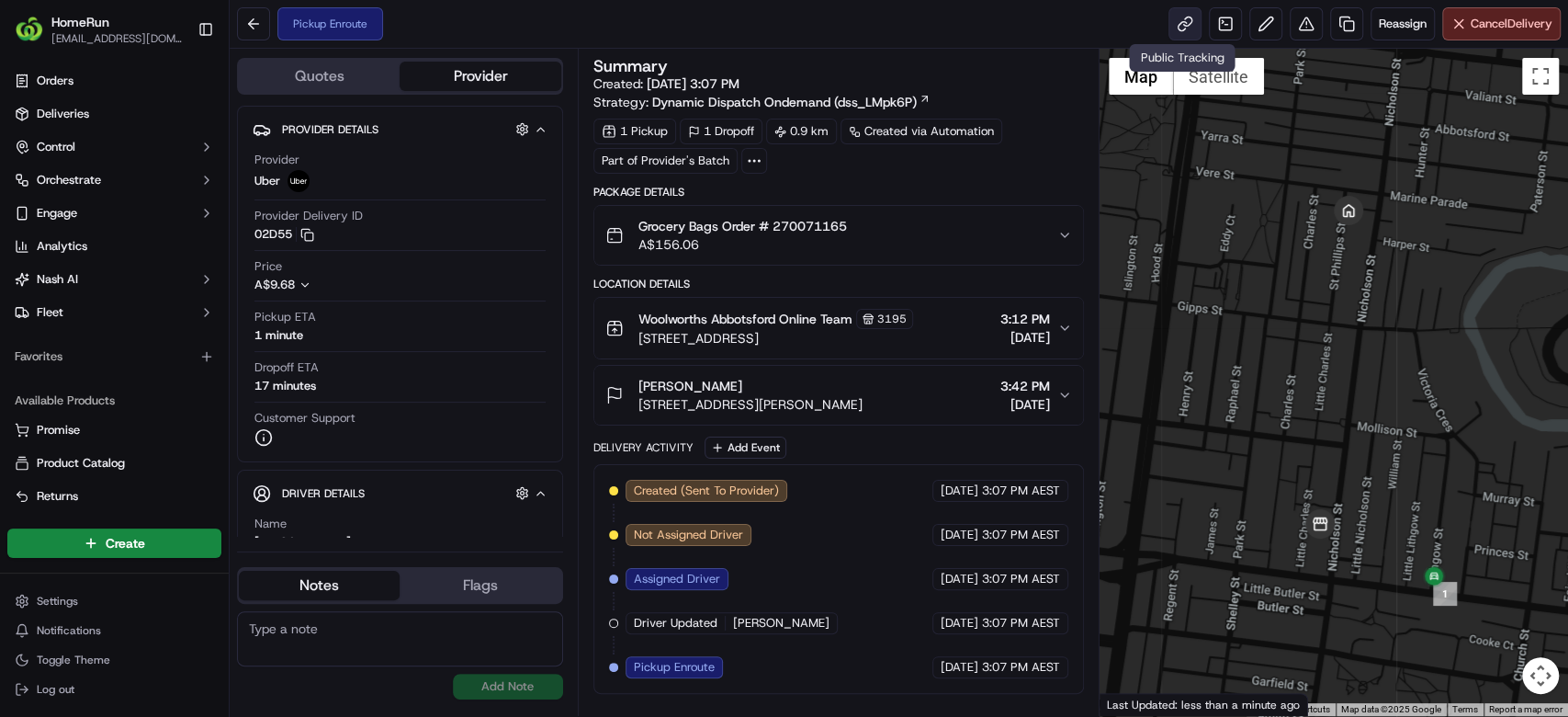
click at [1179, 29] on link at bounding box center [1184, 24] width 33 height 33
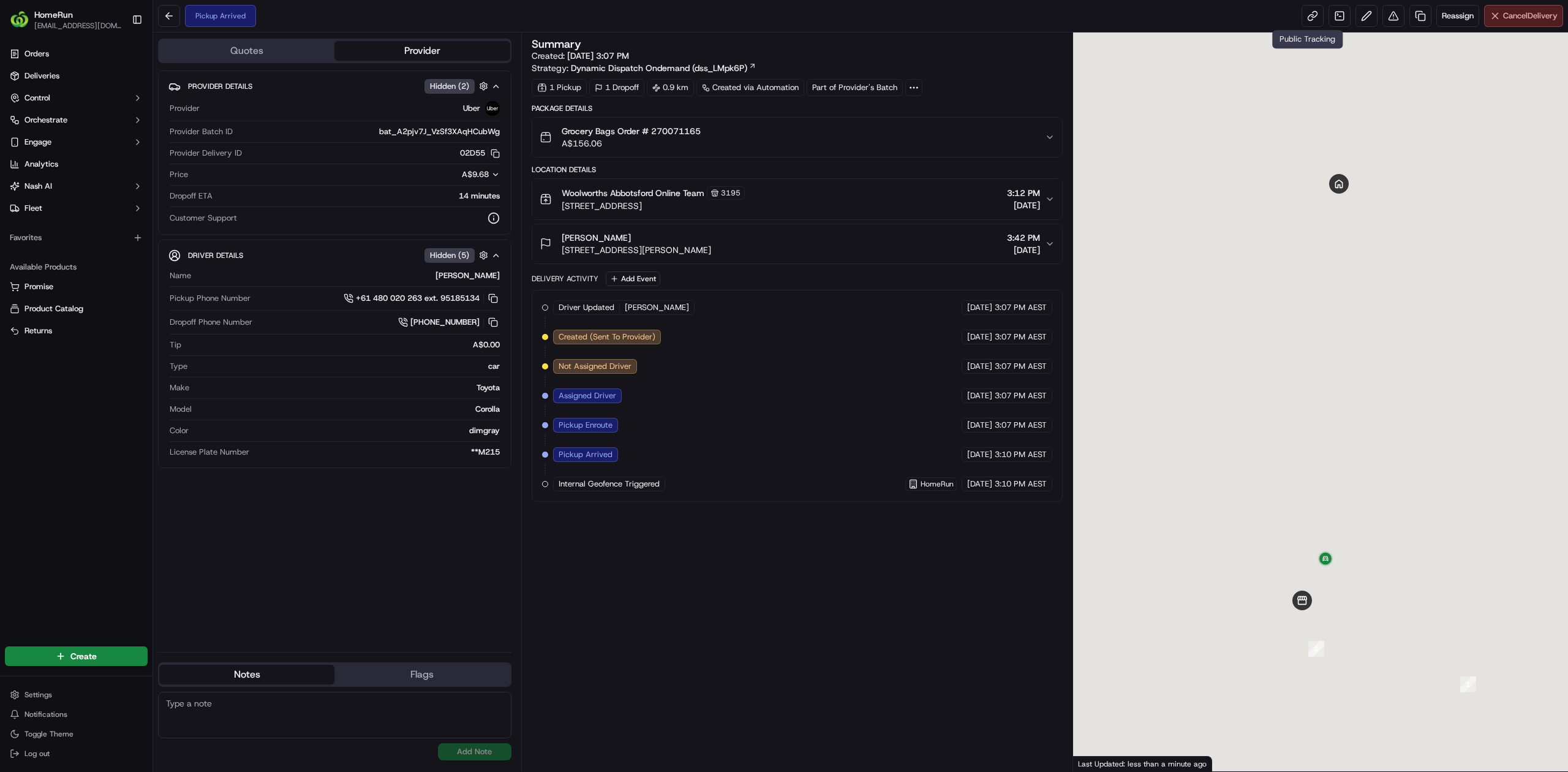
click at [1508, 15] on span "Cancel Delivery" at bounding box center [1530, 15] width 55 height 11
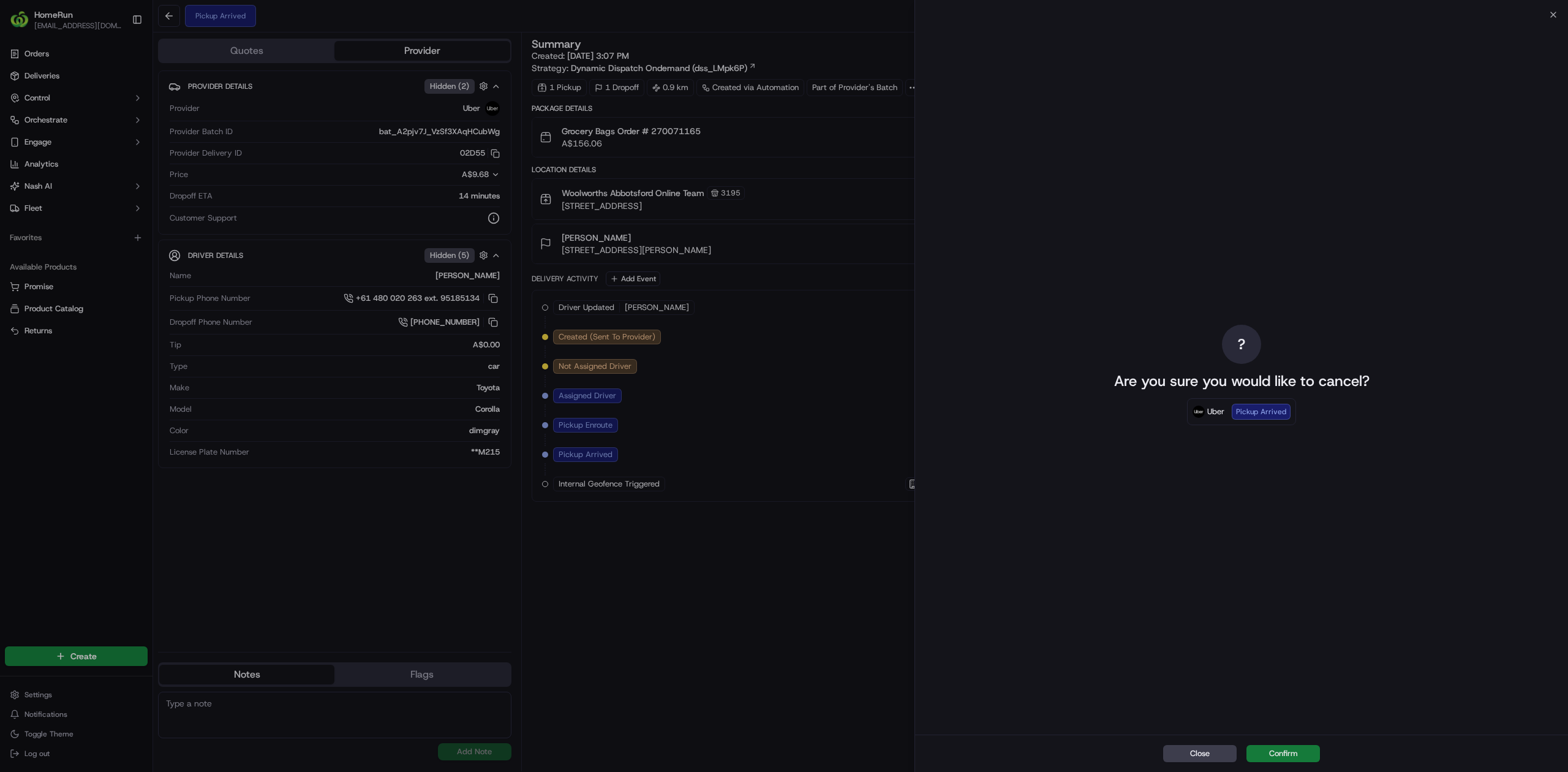
click at [1295, 757] on button "Confirm" at bounding box center [1284, 753] width 74 height 17
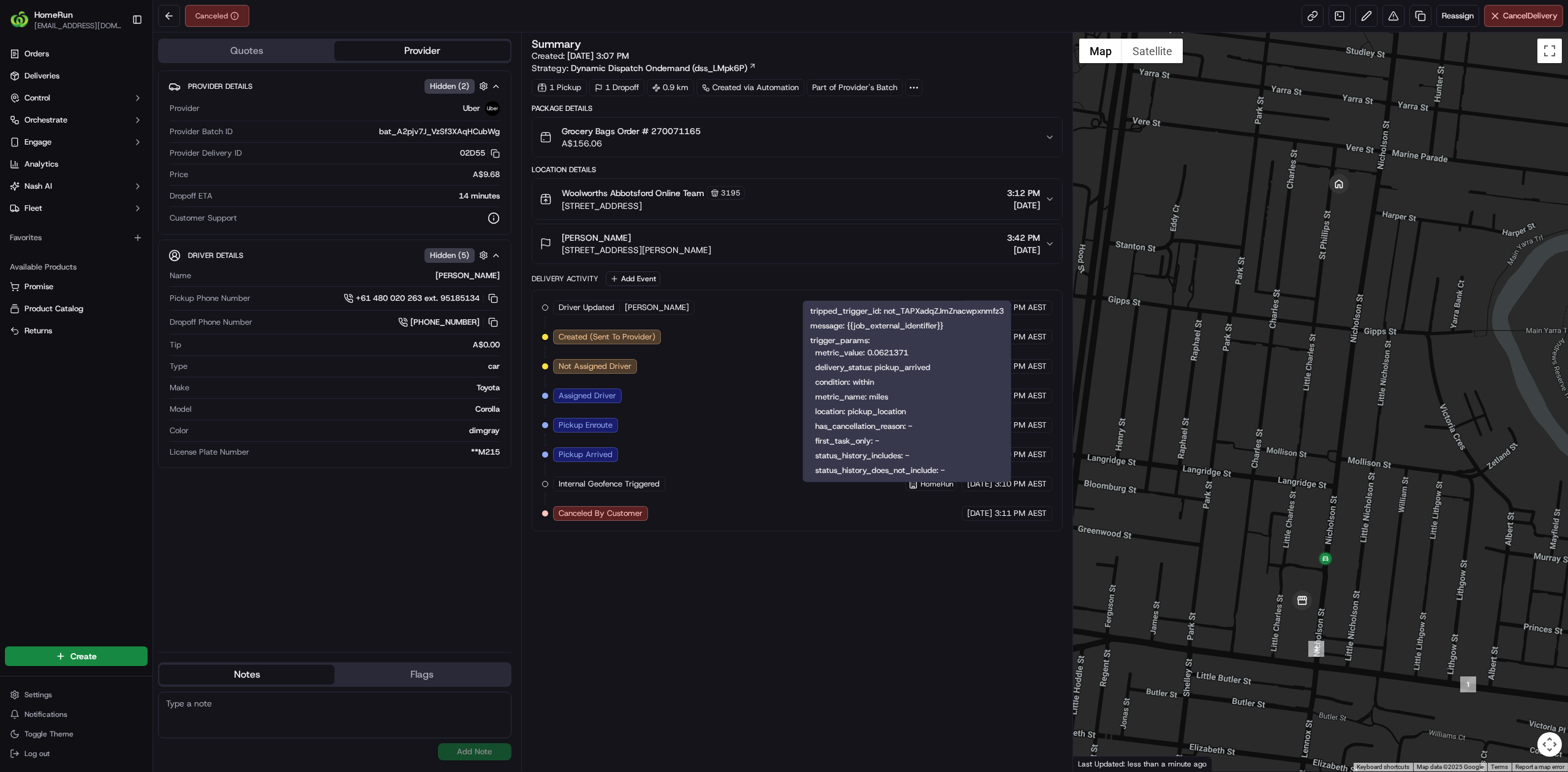
click at [731, 626] on div "Summary Created: 19/09/2025 3:07 PM Strategy: Dynamic Dispatch Ondemand (dss_LM…" at bounding box center [797, 402] width 531 height 727
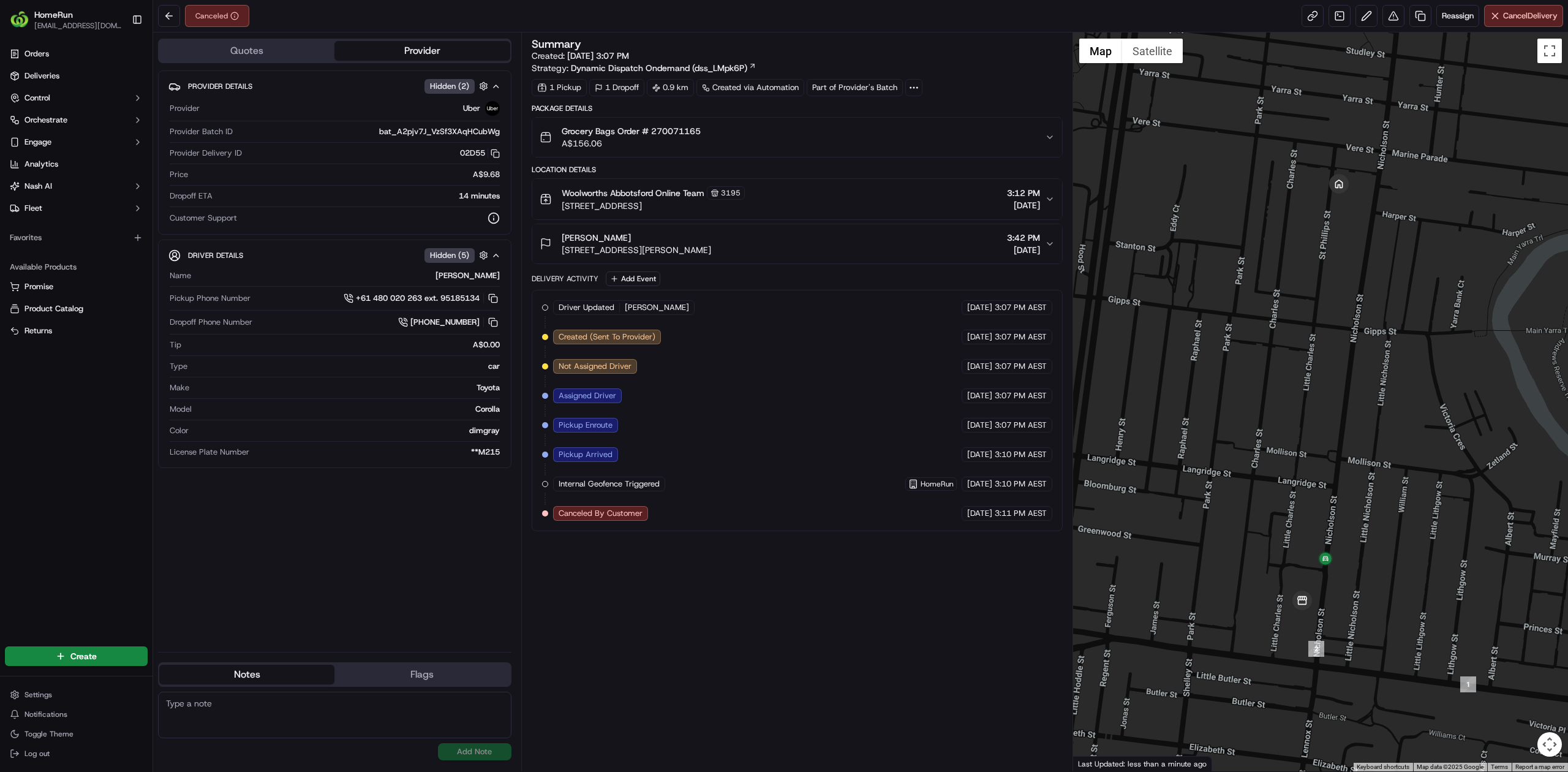
click at [731, 662] on div "Summary Created: 19/09/2025 3:07 PM Strategy: Dynamic Dispatch Ondemand (dss_LM…" at bounding box center [797, 402] width 531 height 727
click at [730, 660] on div "Summary Created: 19/09/2025 3:07 PM Strategy: Dynamic Dispatch Ondemand (dss_LM…" at bounding box center [797, 402] width 531 height 727
click at [1419, 12] on link at bounding box center [1420, 16] width 22 height 22
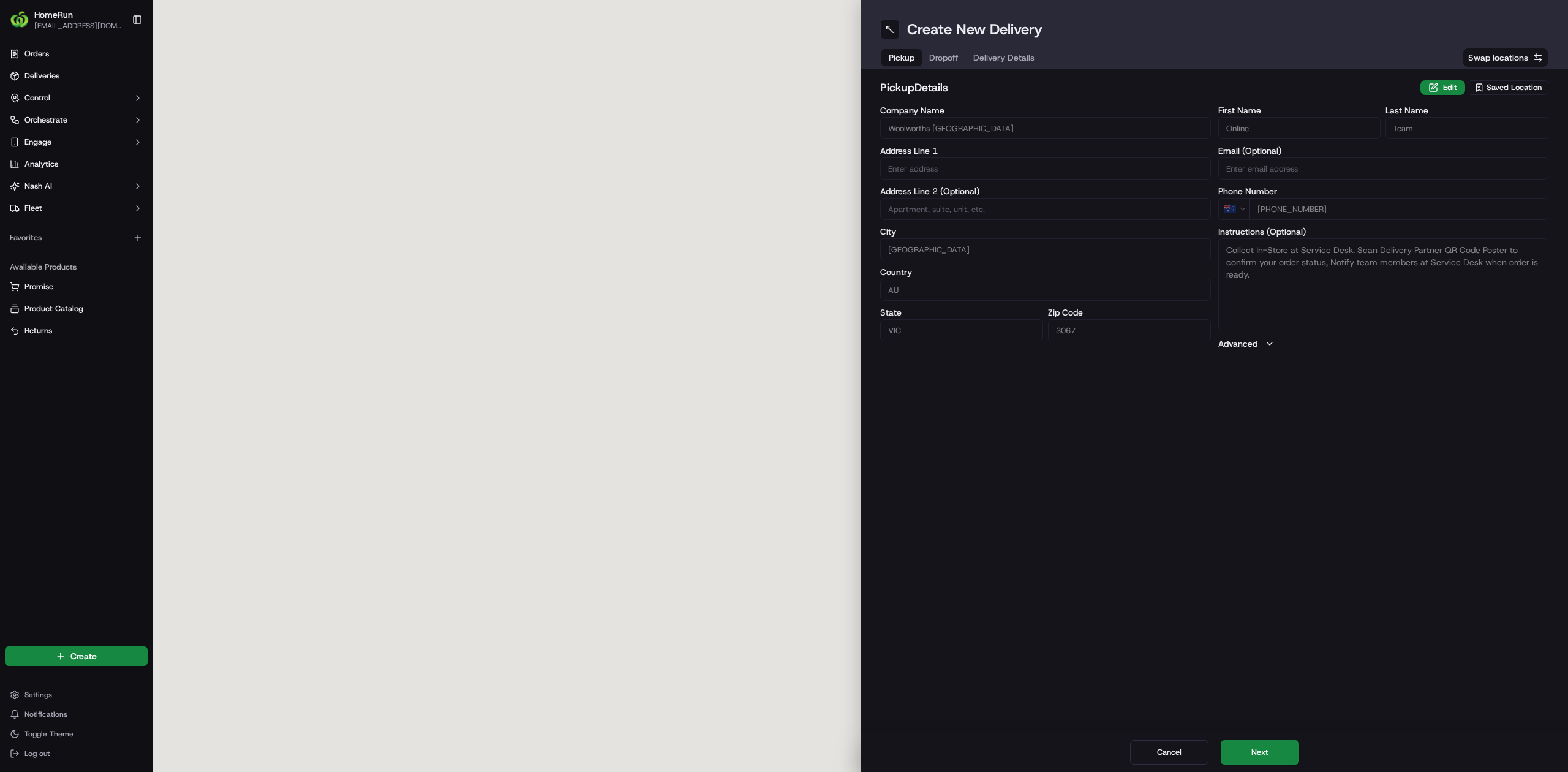
type input "[STREET_ADDRESS]"
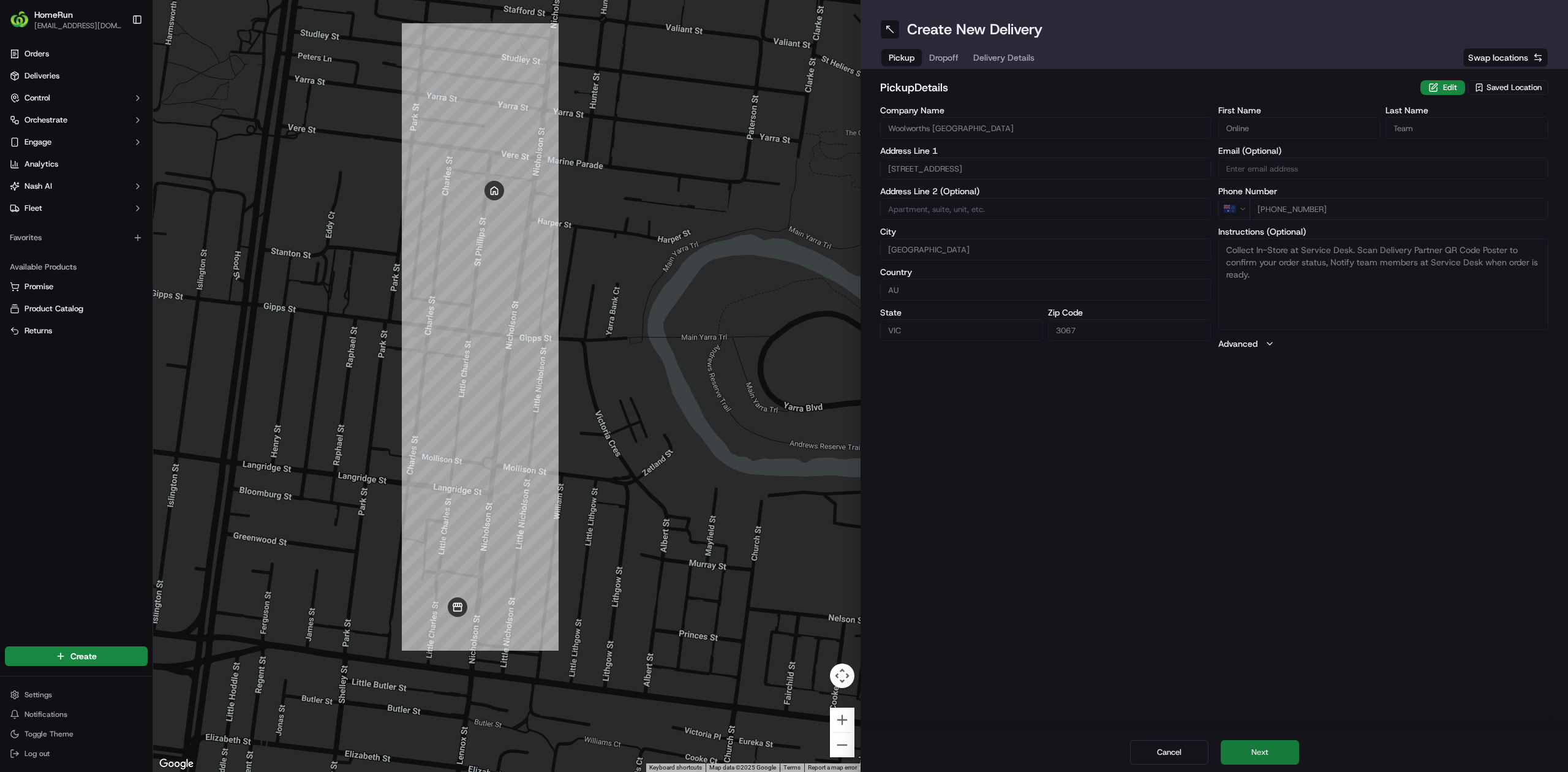
click at [1267, 750] on button "Next" at bounding box center [1259, 752] width 78 height 25
click at [1267, 750] on button "Next" at bounding box center [1259, 752] width 78 height 25
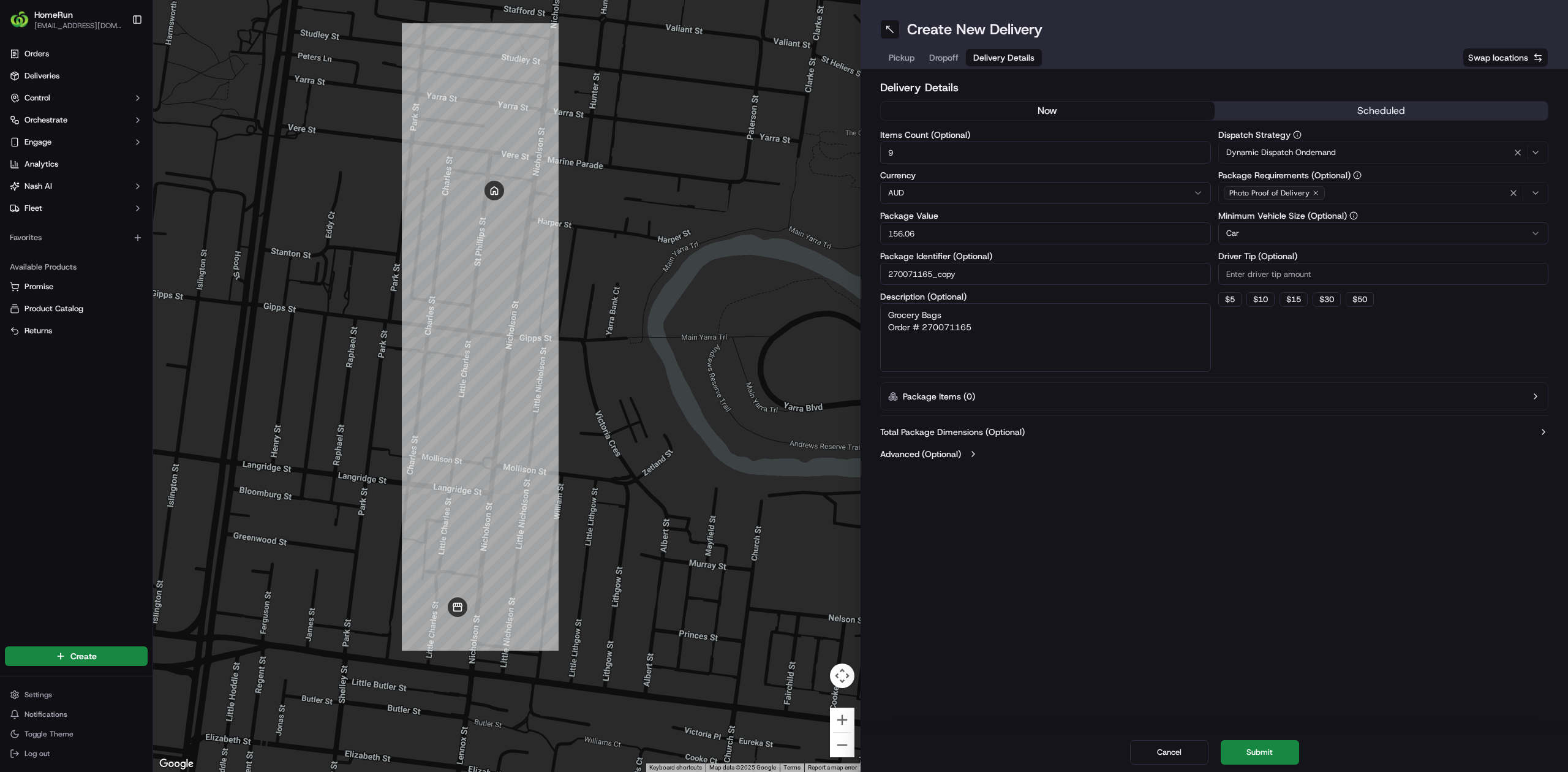
click at [1316, 108] on button "scheduled" at bounding box center [1382, 111] width 334 height 18
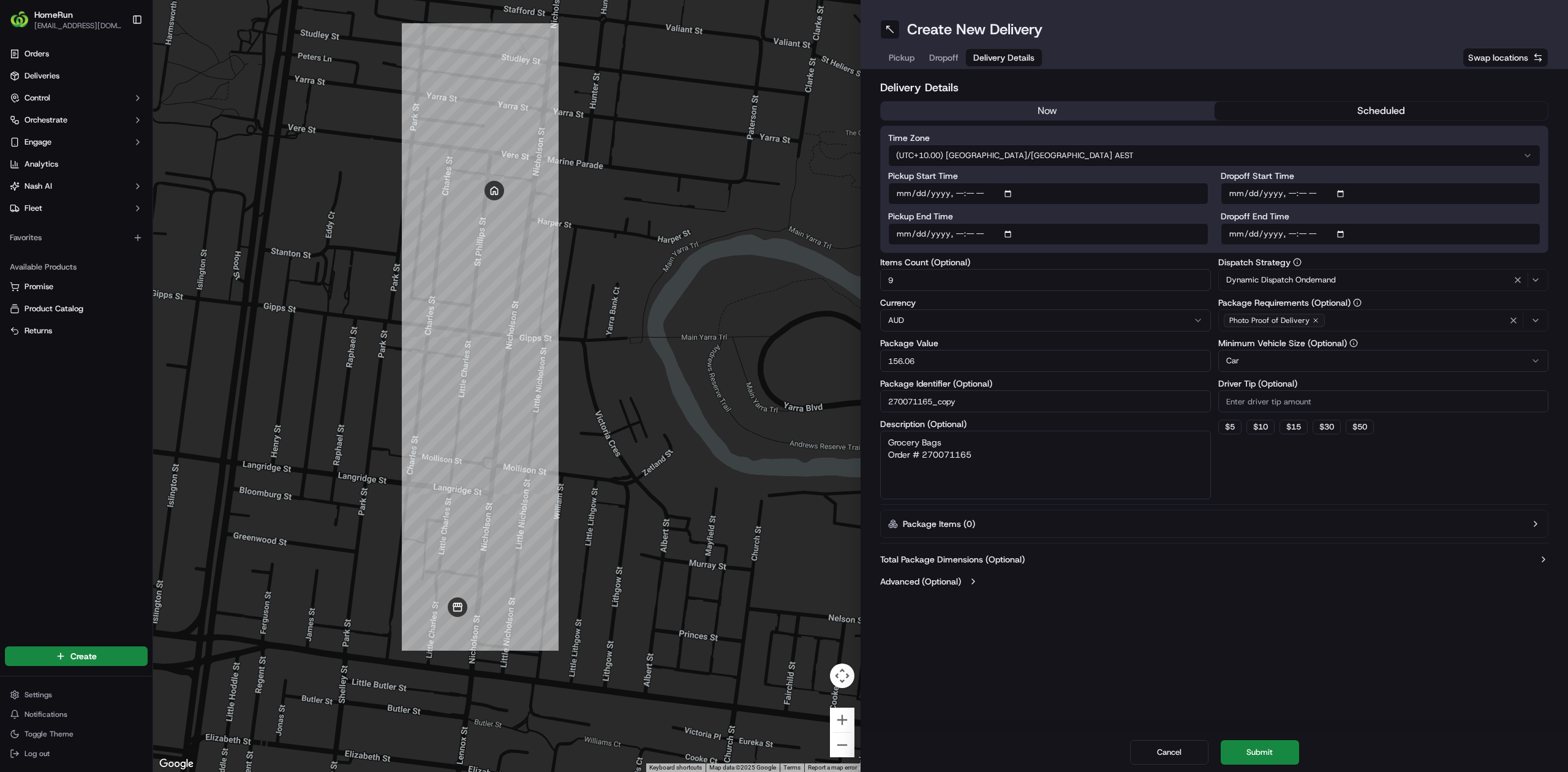
click at [1003, 185] on input "Pickup Start Time" at bounding box center [1048, 193] width 320 height 22
click at [1013, 189] on input "Pickup Start Time" at bounding box center [1048, 193] width 320 height 22
type input "2025-09-19T17:11"
click at [1344, 196] on input "Dropoff Start Time" at bounding box center [1380, 193] width 320 height 22
click at [1389, 165] on html "HomeRun akasisa@woolworths.com.au Toggle Sidebar Orders Deliveries Control Orch…" at bounding box center [784, 386] width 1568 height 772
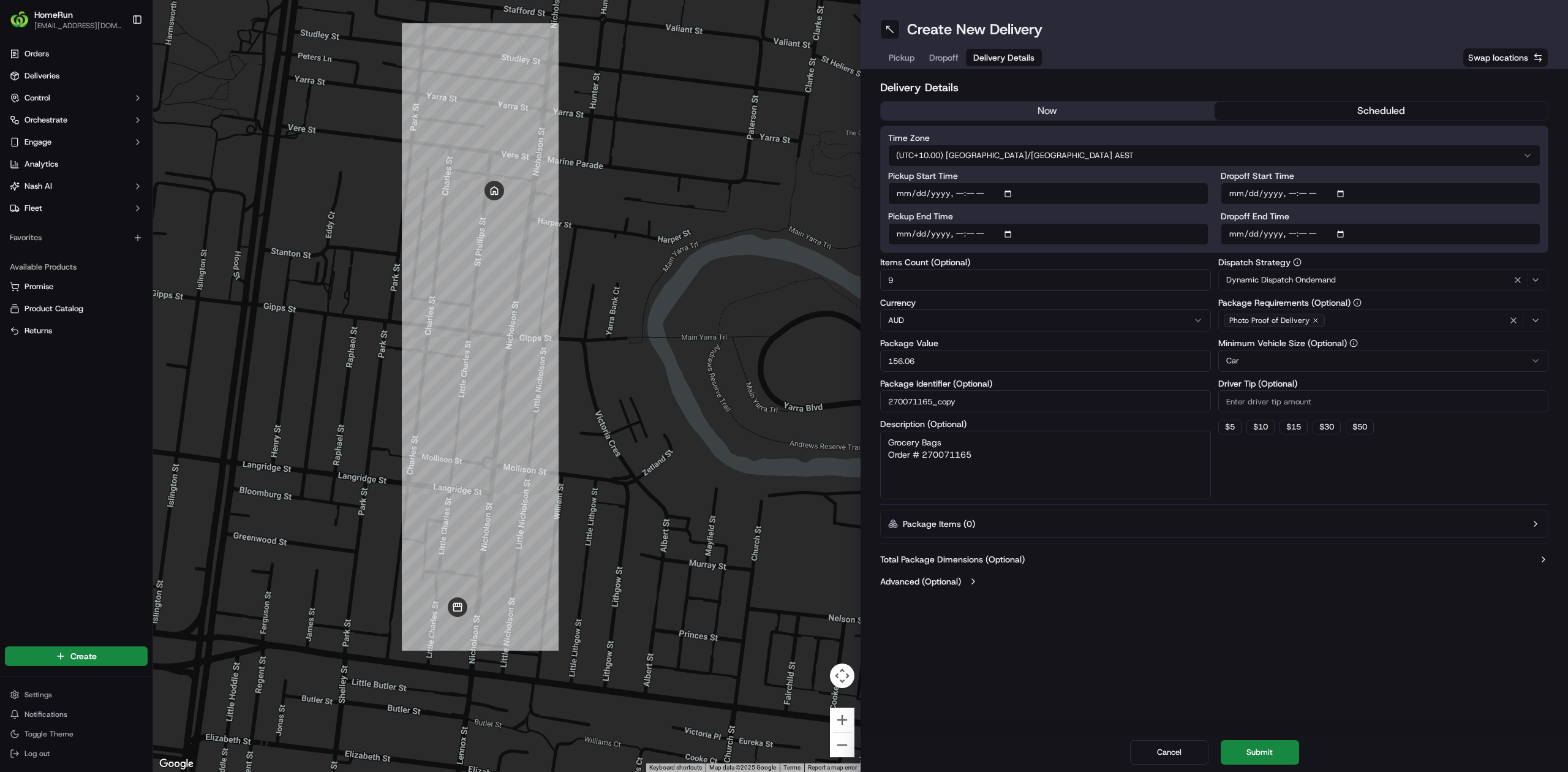
type input "2025-09-19T17:11"
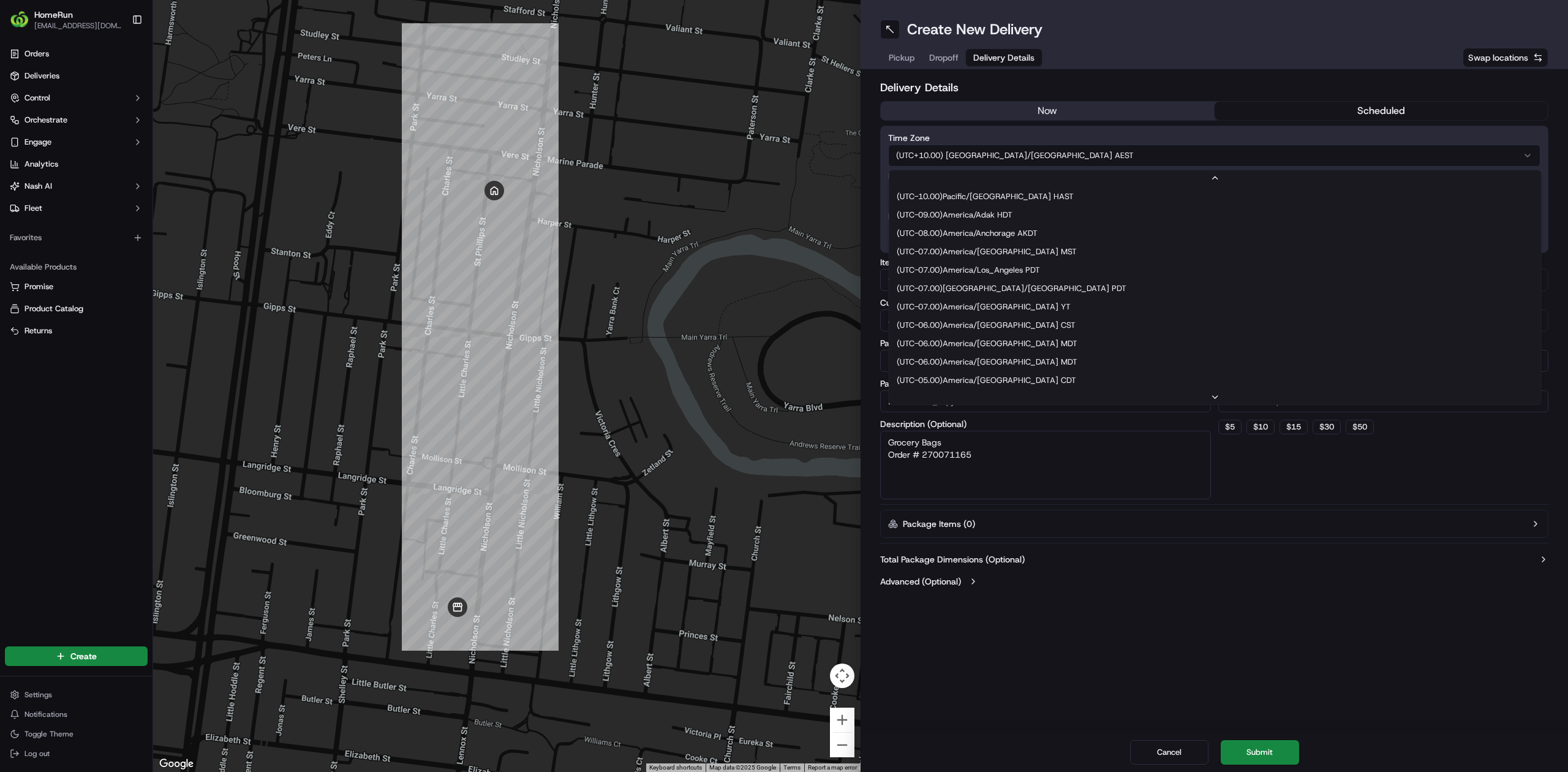
scroll to position [479, 0]
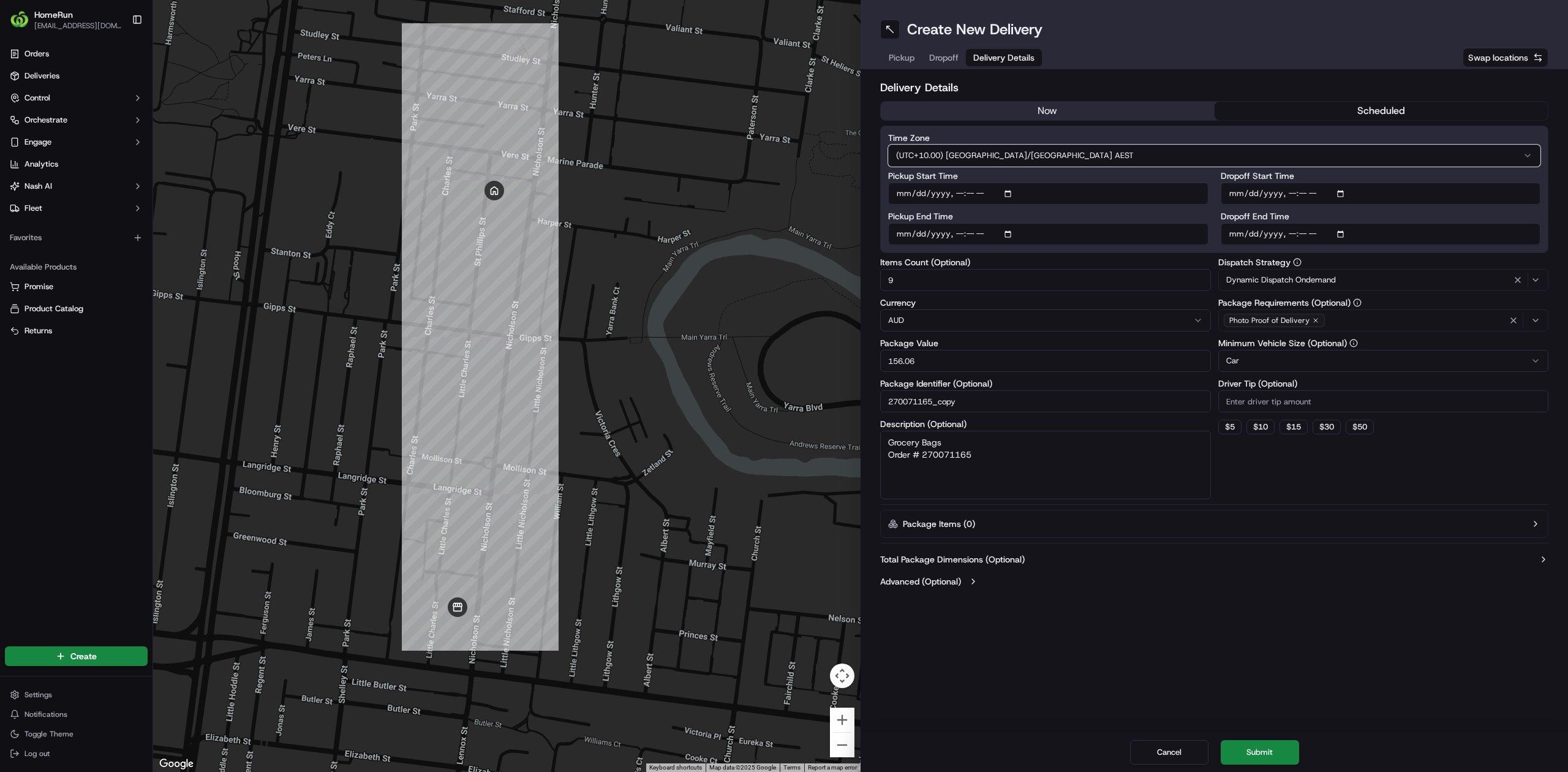
click at [1316, 131] on html "HomeRun akasisa@woolworths.com.au Toggle Sidebar Orders Deliveries Control Orch…" at bounding box center [784, 386] width 1568 height 772
click at [1341, 231] on input "Dropoff End Time" at bounding box center [1380, 234] width 320 height 22
type input "2025-09-19T18:11"
click at [1426, 486] on div "Dispatch Strategy Dynamic Dispatch Ondemand Package Requirements (Optional) Pho…" at bounding box center [1383, 378] width 331 height 241
click at [1283, 741] on button "Submit" at bounding box center [1259, 752] width 78 height 25
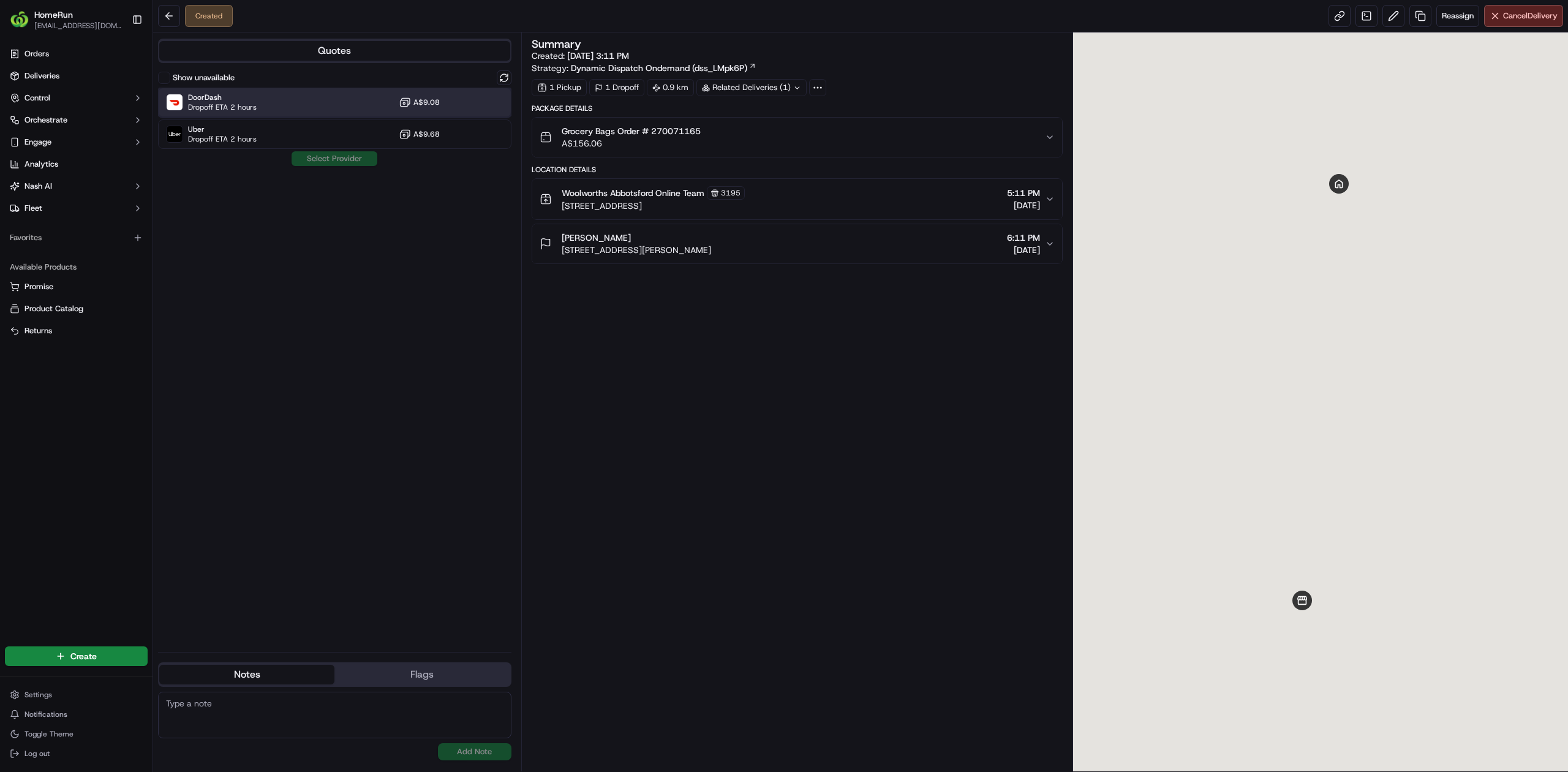
click at [261, 109] on div "DoorDash Dropoff ETA 2 hours A$9.08" at bounding box center [334, 102] width 353 height 29
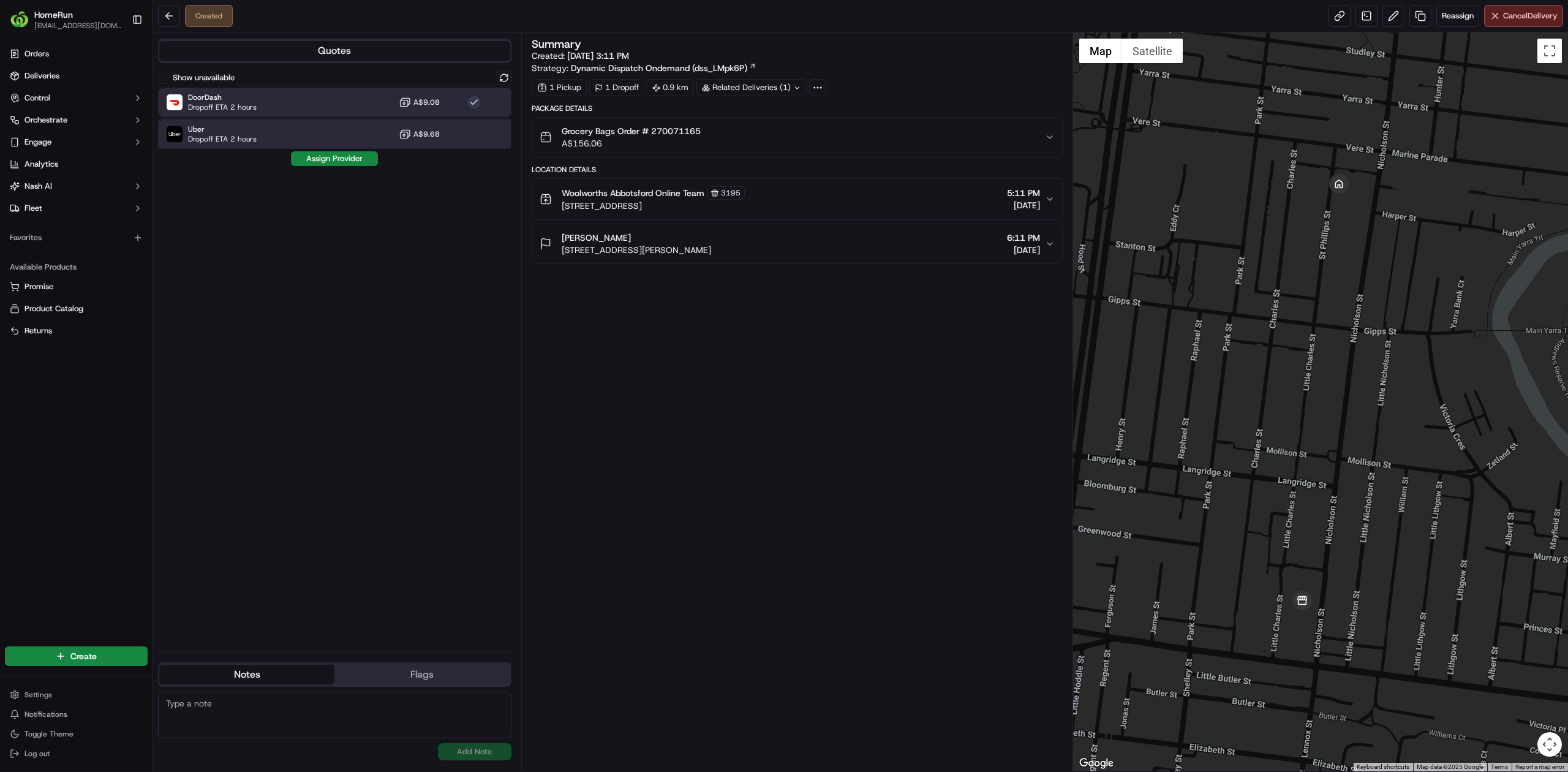
click at [260, 126] on div "Uber Dropoff ETA 2 hours A$9.68" at bounding box center [334, 134] width 353 height 29
click at [324, 162] on button "Assign Provider" at bounding box center [334, 158] width 87 height 15
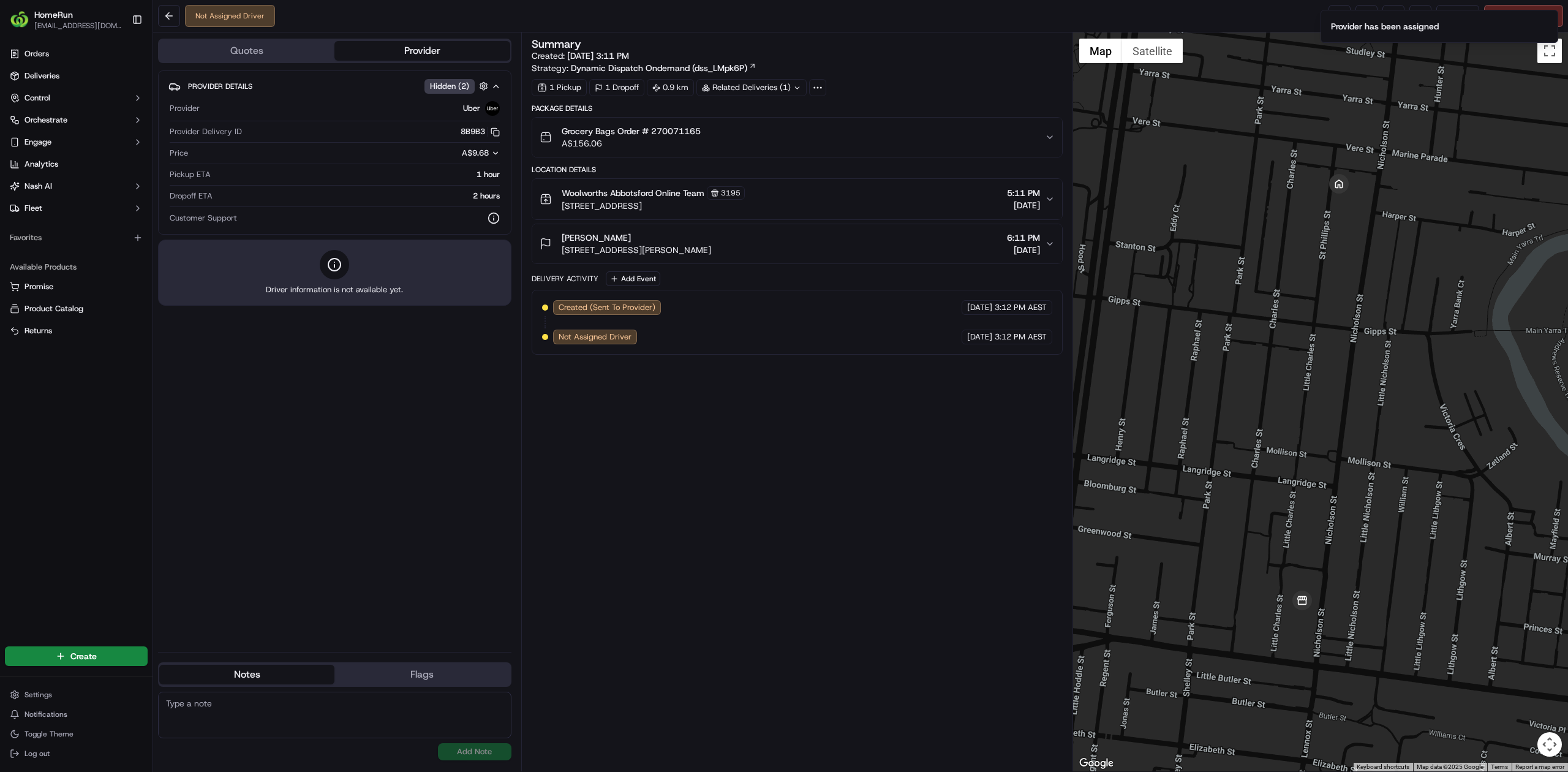
click at [907, 53] on div "Summary Created: 19/09/2025 3:11 PM Strategy: Dynamic Dispatch Ondemand (dss_LM…" at bounding box center [797, 57] width 531 height 36
click at [1554, 25] on button "Notifications (F8)" at bounding box center [1548, 20] width 15 height 15
click at [1340, 15] on link at bounding box center [1340, 16] width 22 height 22
